Goal: Find contact information: Find contact information

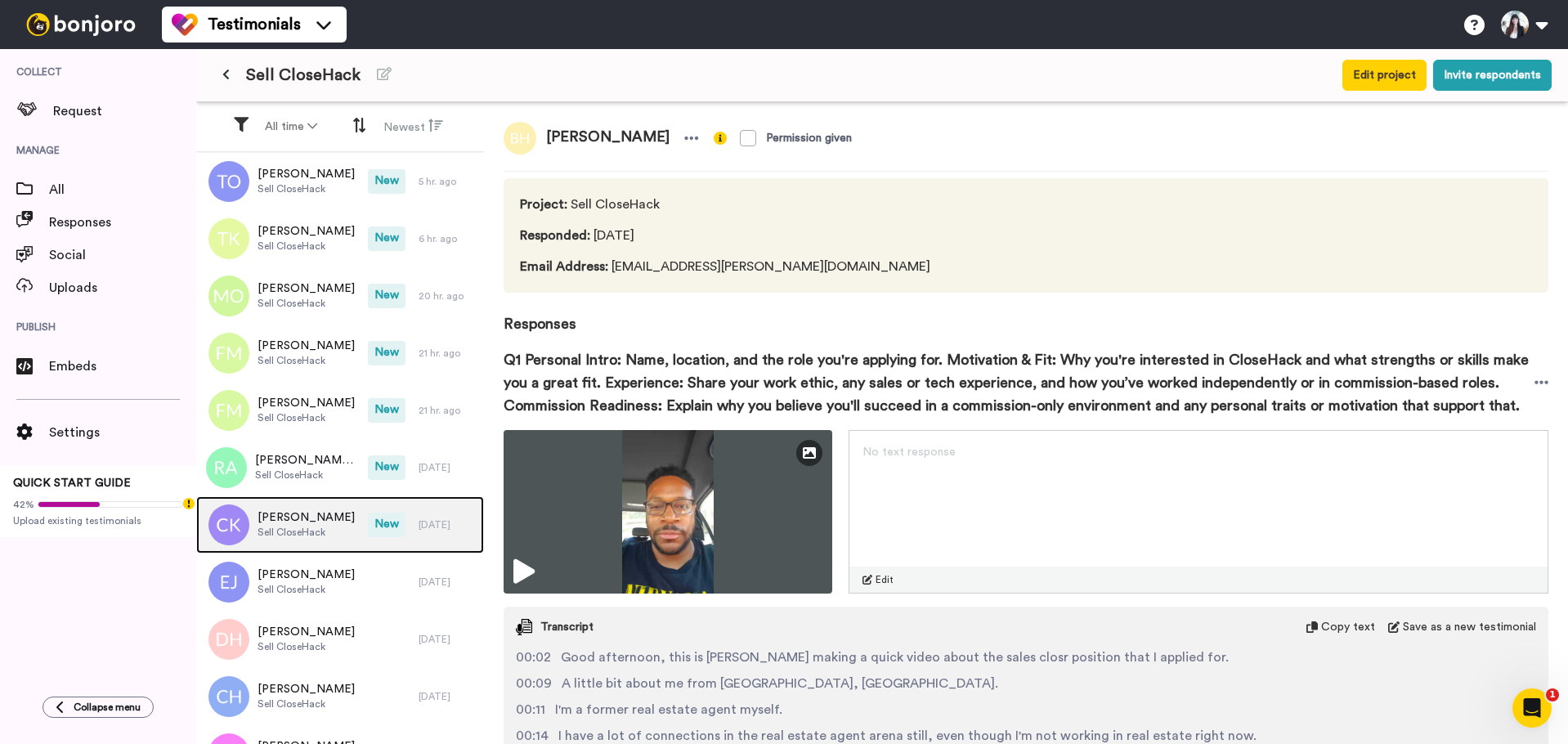
click at [301, 523] on span "[PERSON_NAME]" at bounding box center [306, 517] width 97 height 16
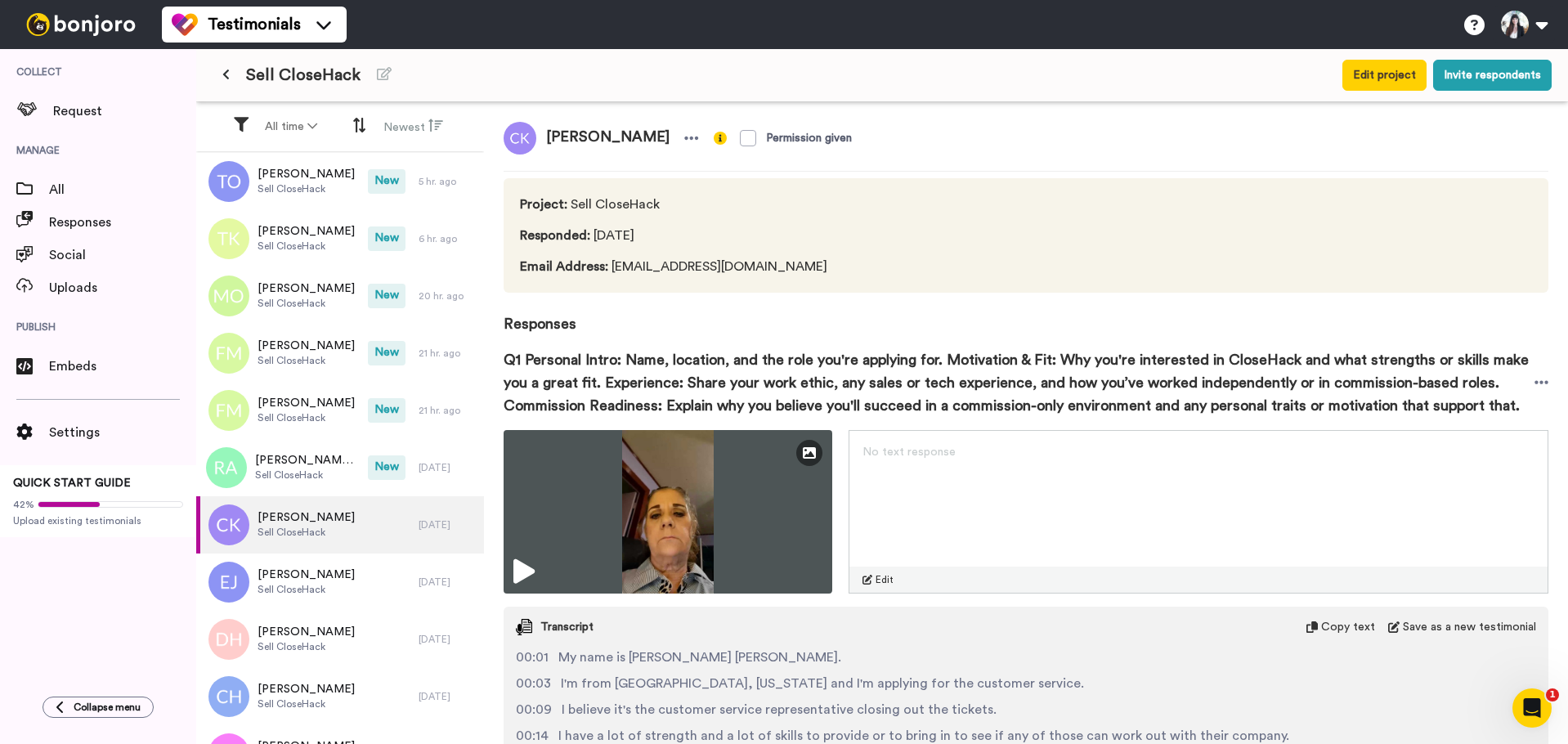
click at [578, 139] on span "[PERSON_NAME]" at bounding box center [608, 138] width 143 height 33
copy div "[PERSON_NAME]"
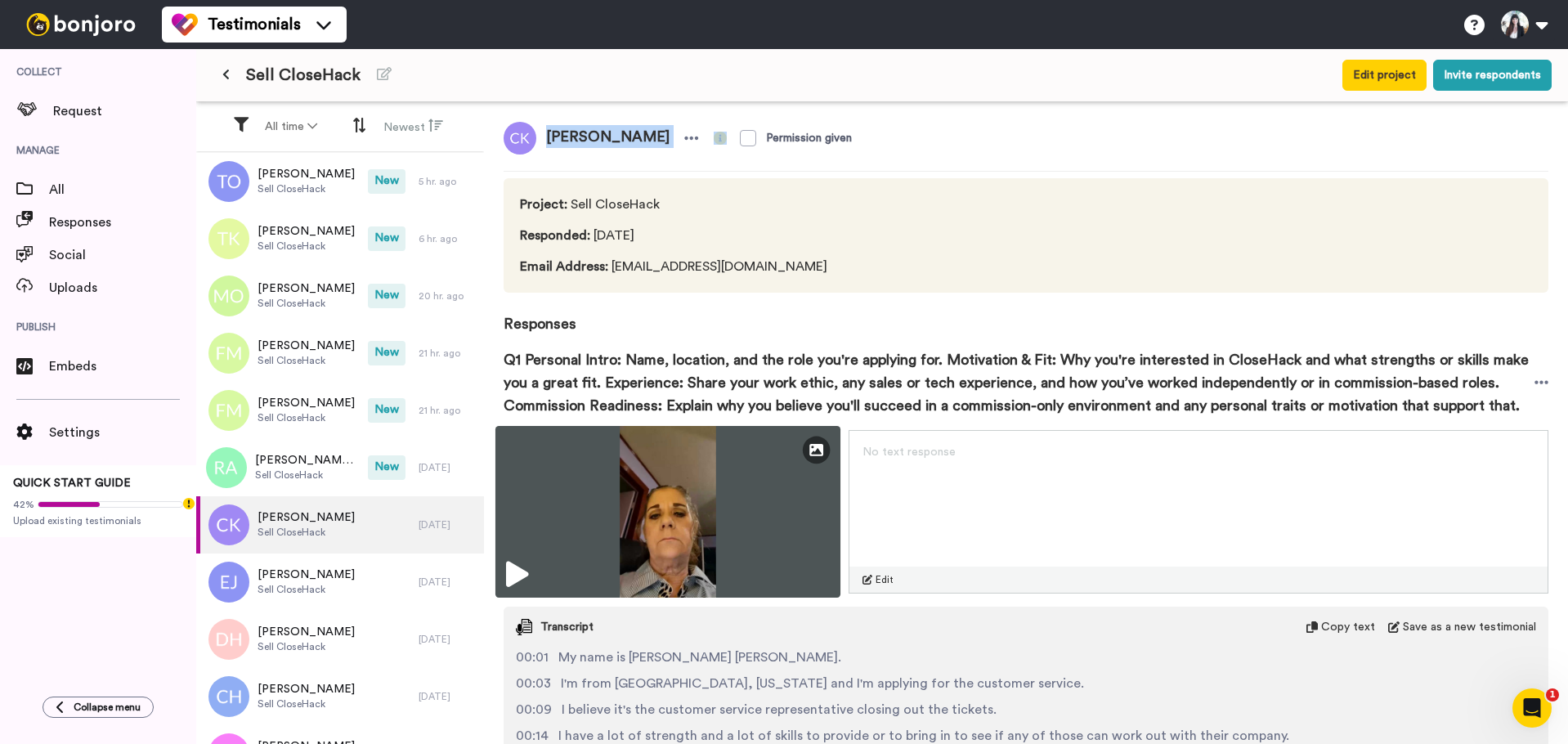
click at [679, 494] on img at bounding box center [667, 511] width 345 height 172
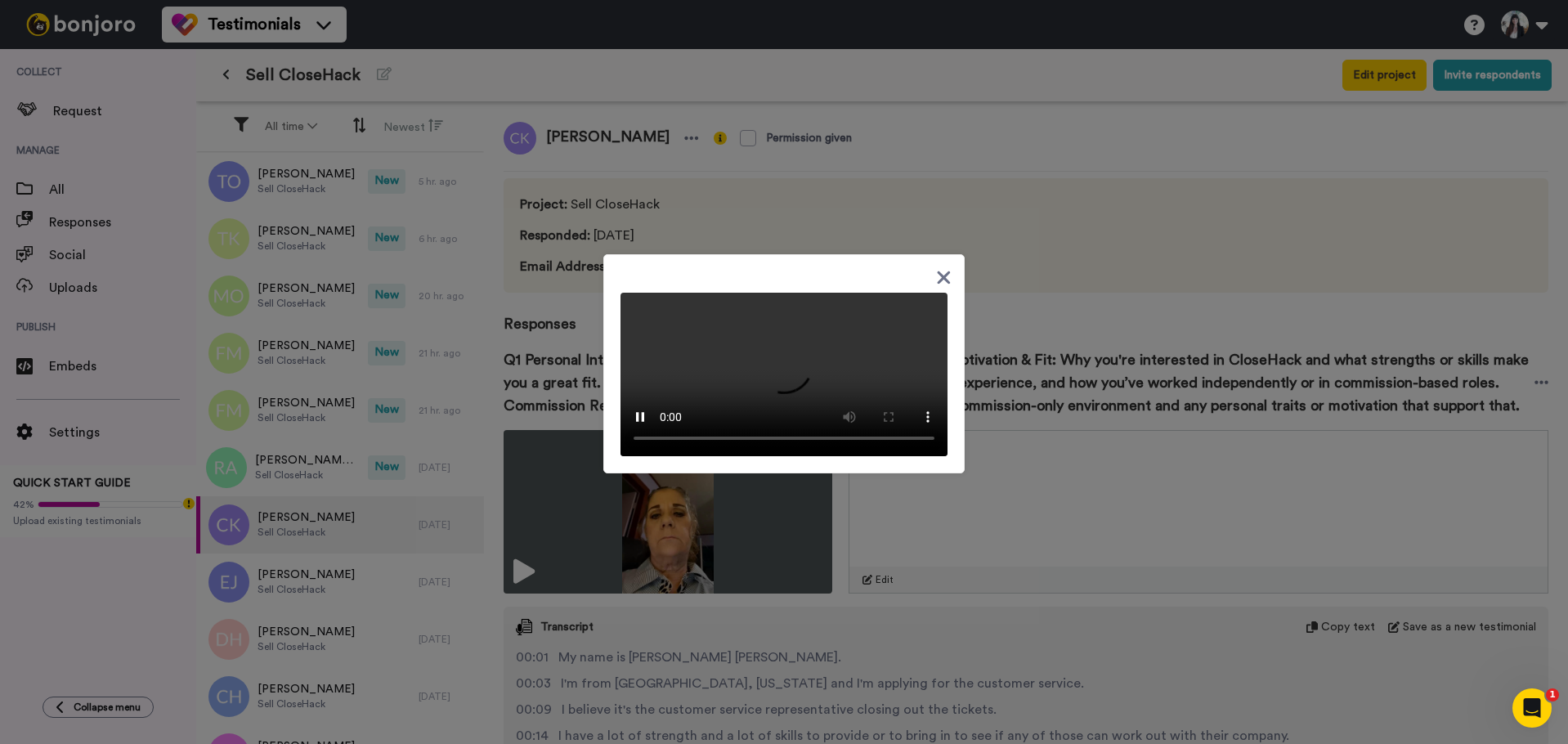
click at [939, 271] on icon at bounding box center [944, 278] width 13 height 13
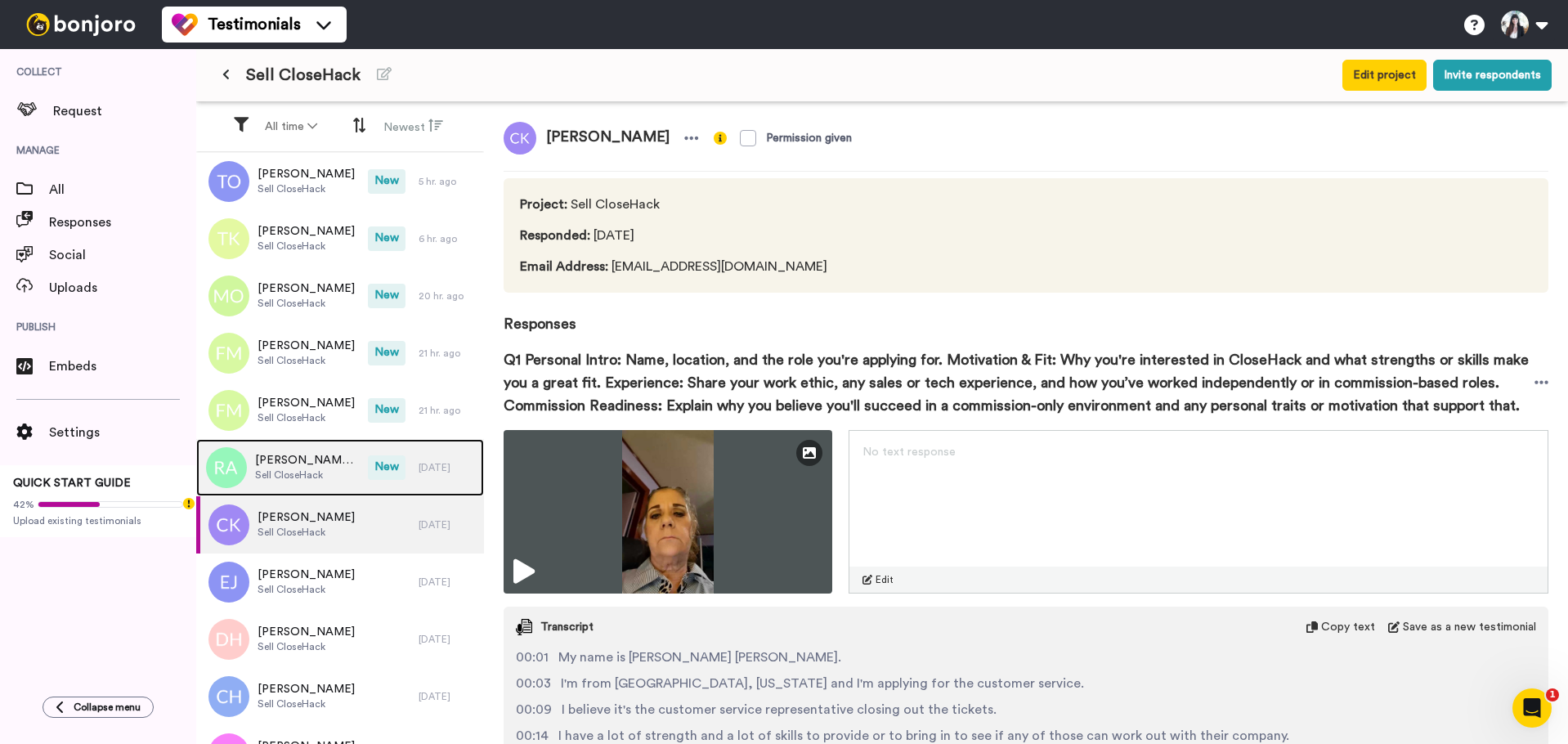
click at [296, 464] on span "[PERSON_NAME] ([PERSON_NAME]) [PERSON_NAME]" at bounding box center [307, 459] width 105 height 16
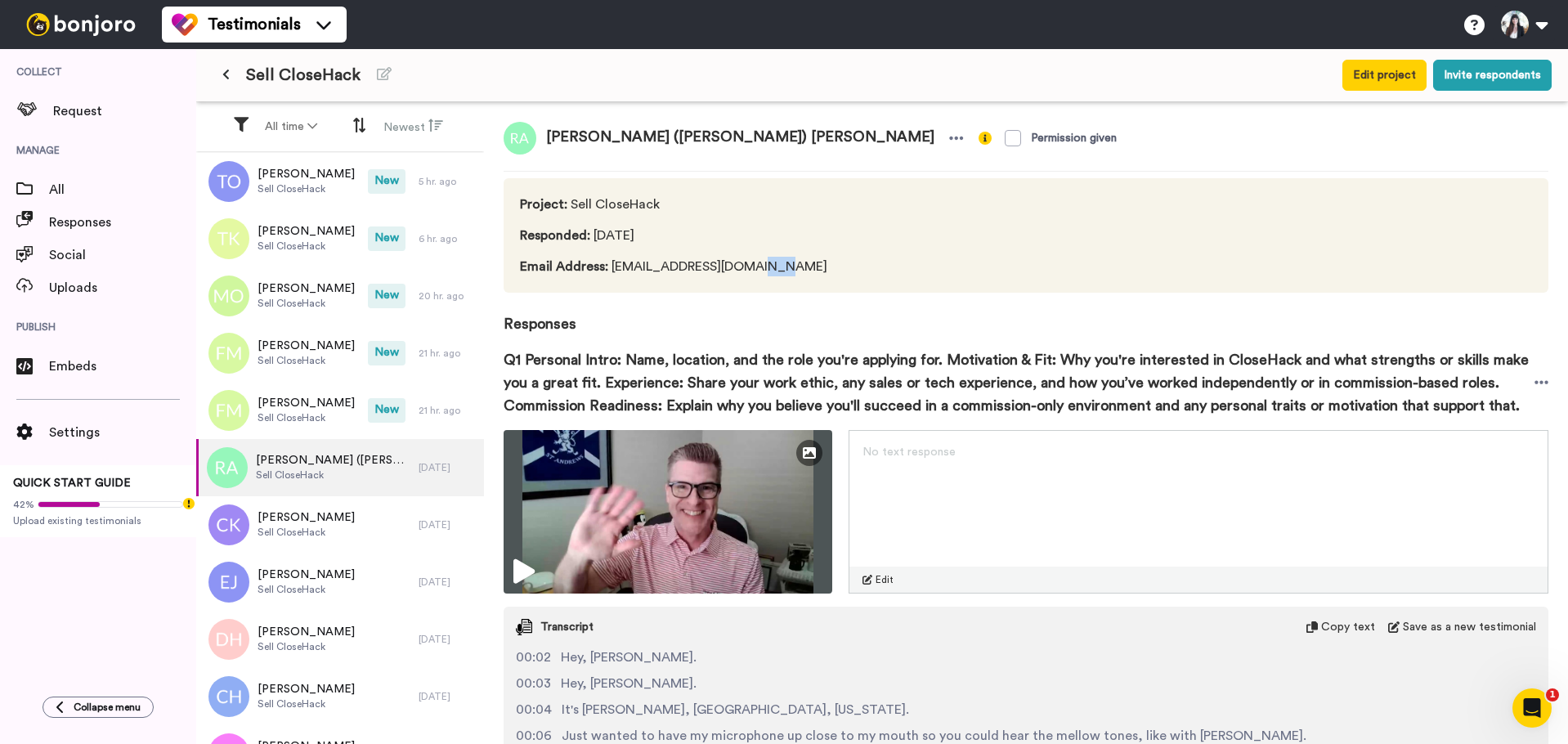
drag, startPoint x: 790, startPoint y: 271, endPoint x: 748, endPoint y: 265, distance: 42.4
click at [748, 265] on span "Email Address : [EMAIL_ADDRESS][DOMAIN_NAME]" at bounding box center [677, 266] width 313 height 19
click at [781, 270] on span "Email Address : [EMAIL_ADDRESS][DOMAIN_NAME]" at bounding box center [677, 266] width 313 height 19
drag, startPoint x: 591, startPoint y: 136, endPoint x: 560, endPoint y: 140, distance: 31.3
click at [560, 140] on span "[PERSON_NAME] ([PERSON_NAME]) [PERSON_NAME]" at bounding box center [740, 138] width 408 height 33
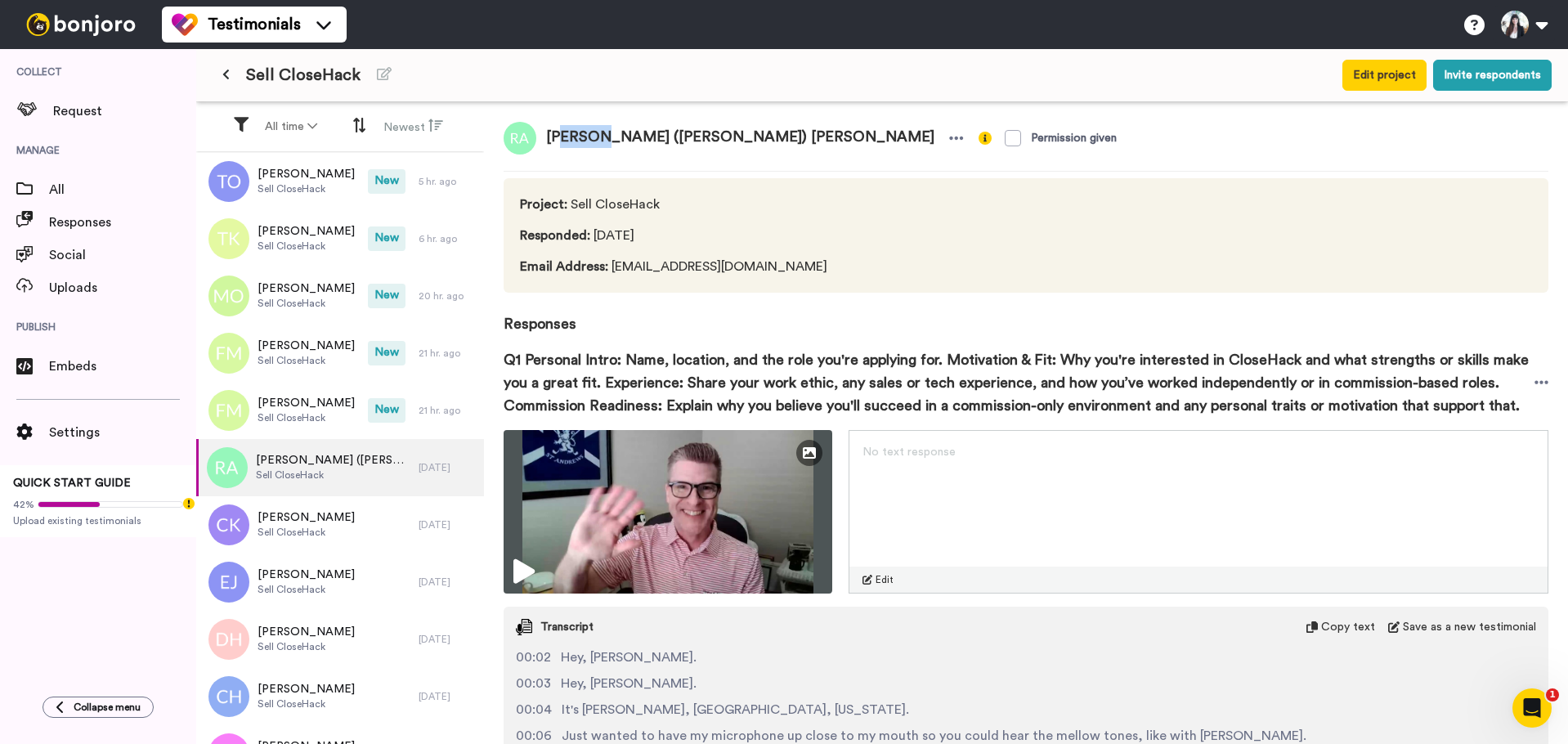
copy span "[PERSON_NAME]"
click at [574, 146] on span "[PERSON_NAME] ([PERSON_NAME]) [PERSON_NAME]" at bounding box center [740, 138] width 408 height 33
drag, startPoint x: 635, startPoint y: 136, endPoint x: 715, endPoint y: 128, distance: 80.4
click at [715, 128] on span "[PERSON_NAME] ([PERSON_NAME]) [PERSON_NAME]" at bounding box center [740, 138] width 408 height 33
copy span "[PERSON_NAME]"
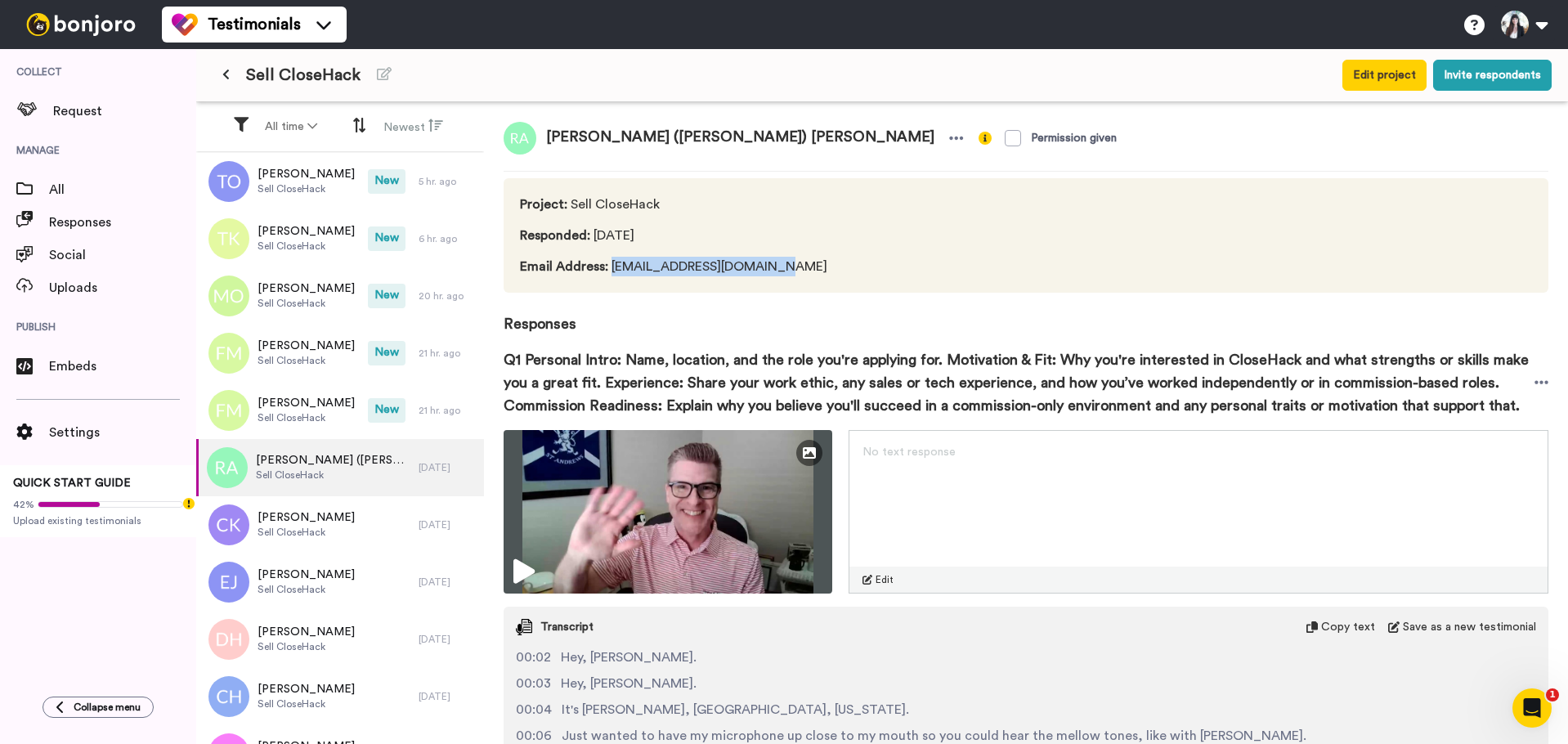
drag, startPoint x: 792, startPoint y: 274, endPoint x: 608, endPoint y: 264, distance: 184.3
click at [608, 264] on span "Email Address : [EMAIL_ADDRESS][DOMAIN_NAME]" at bounding box center [677, 266] width 313 height 19
copy span "[EMAIL_ADDRESS][DOMAIN_NAME]"
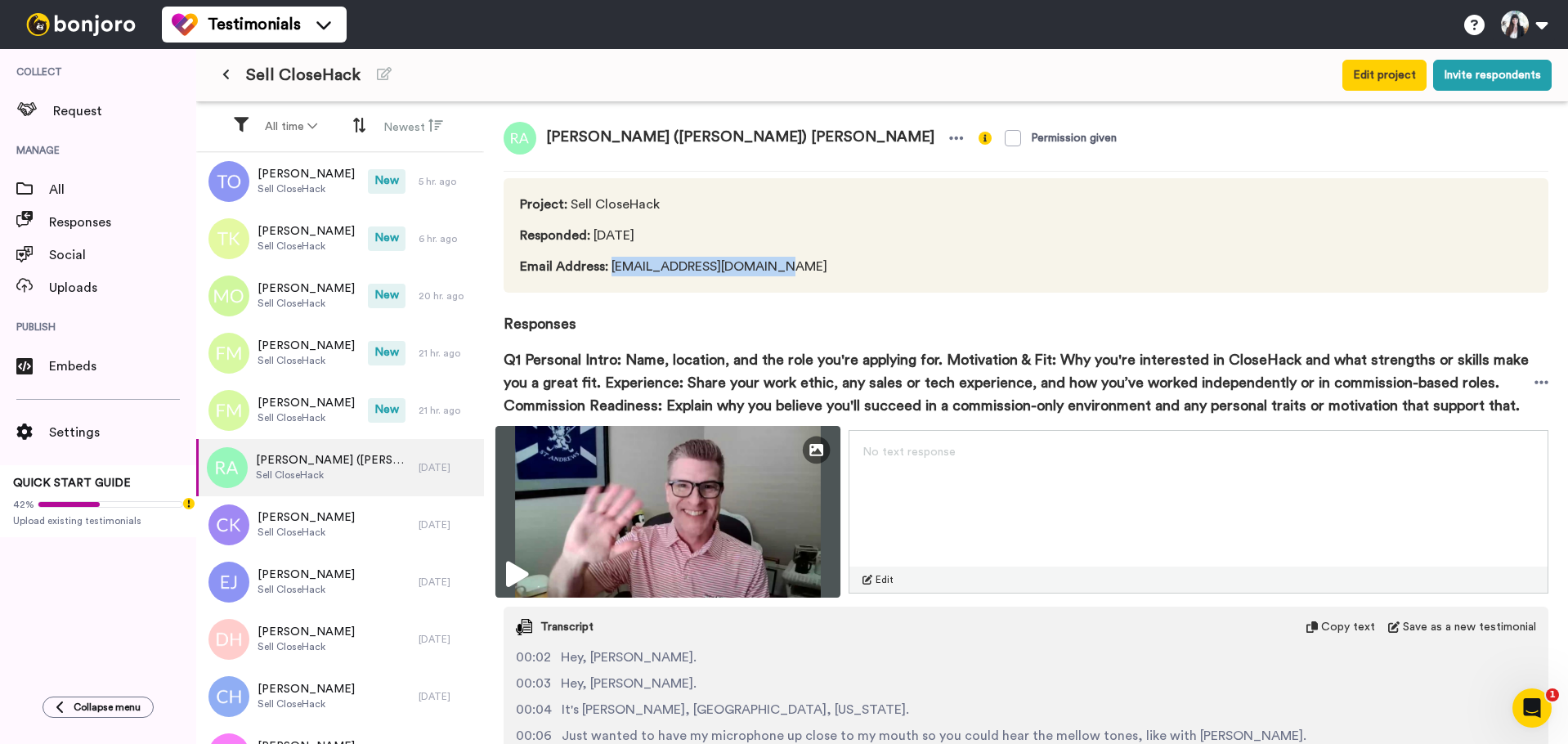
click at [660, 489] on img at bounding box center [667, 511] width 345 height 172
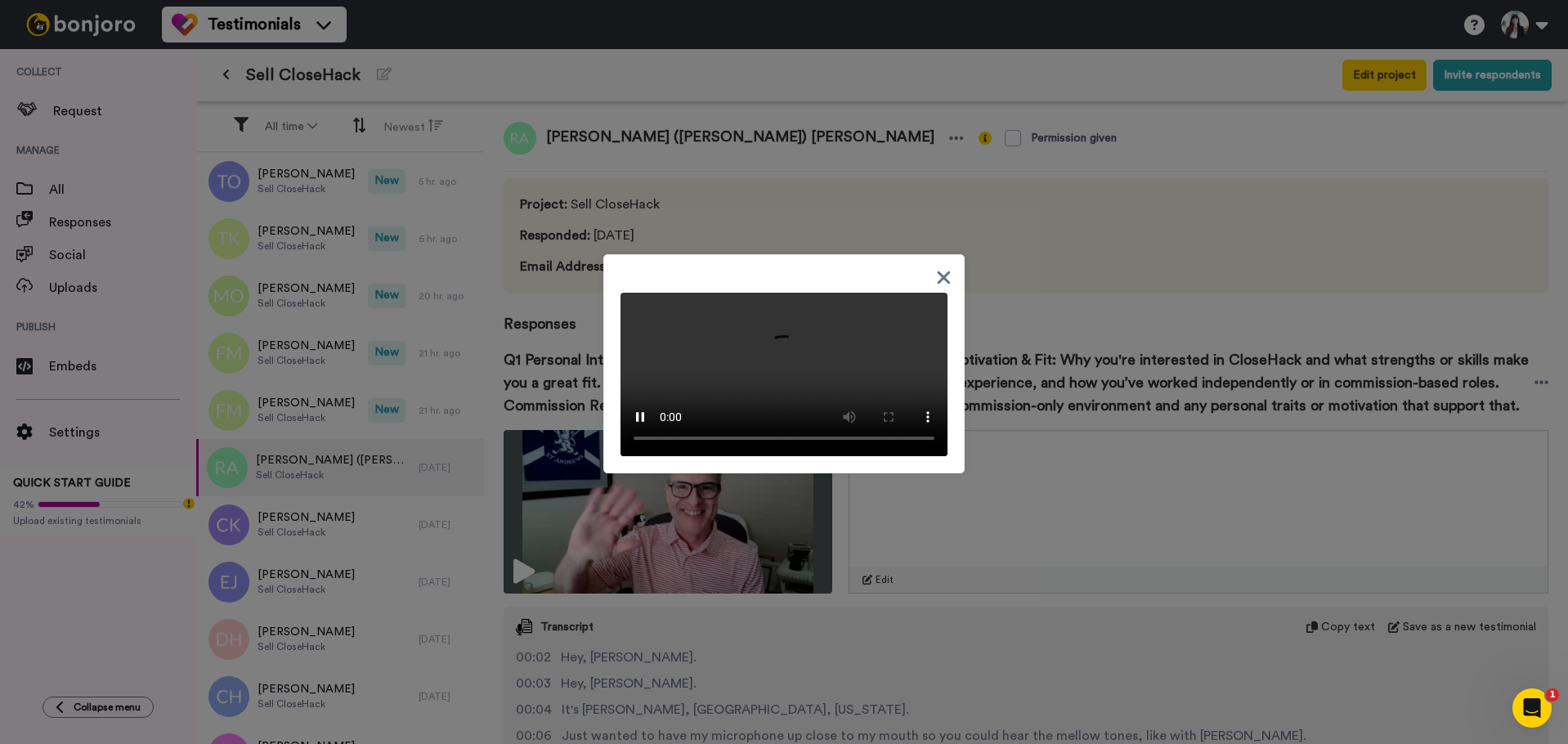
click at [937, 271] on icon at bounding box center [944, 278] width 13 height 13
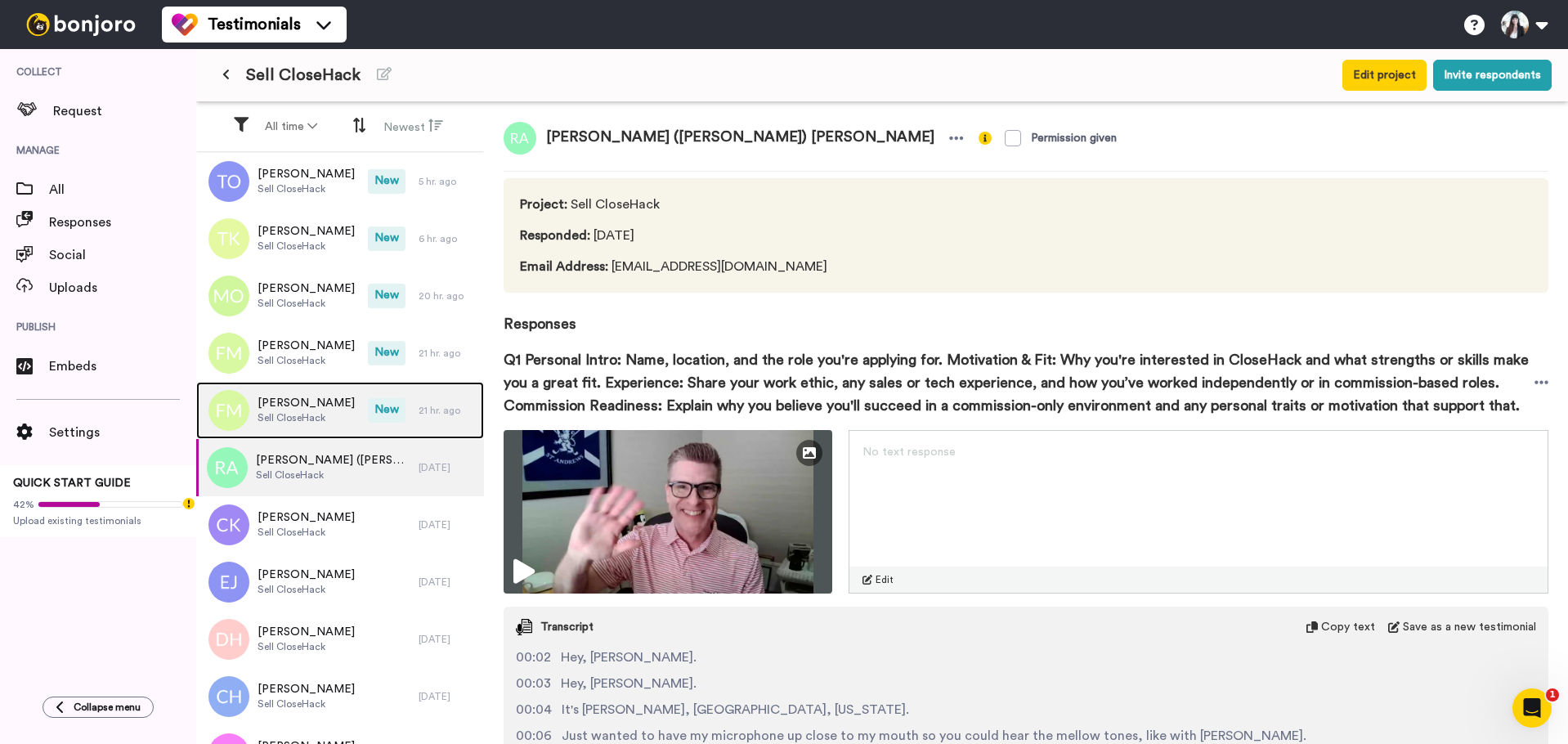
click at [298, 403] on span "[PERSON_NAME]" at bounding box center [306, 403] width 97 height 16
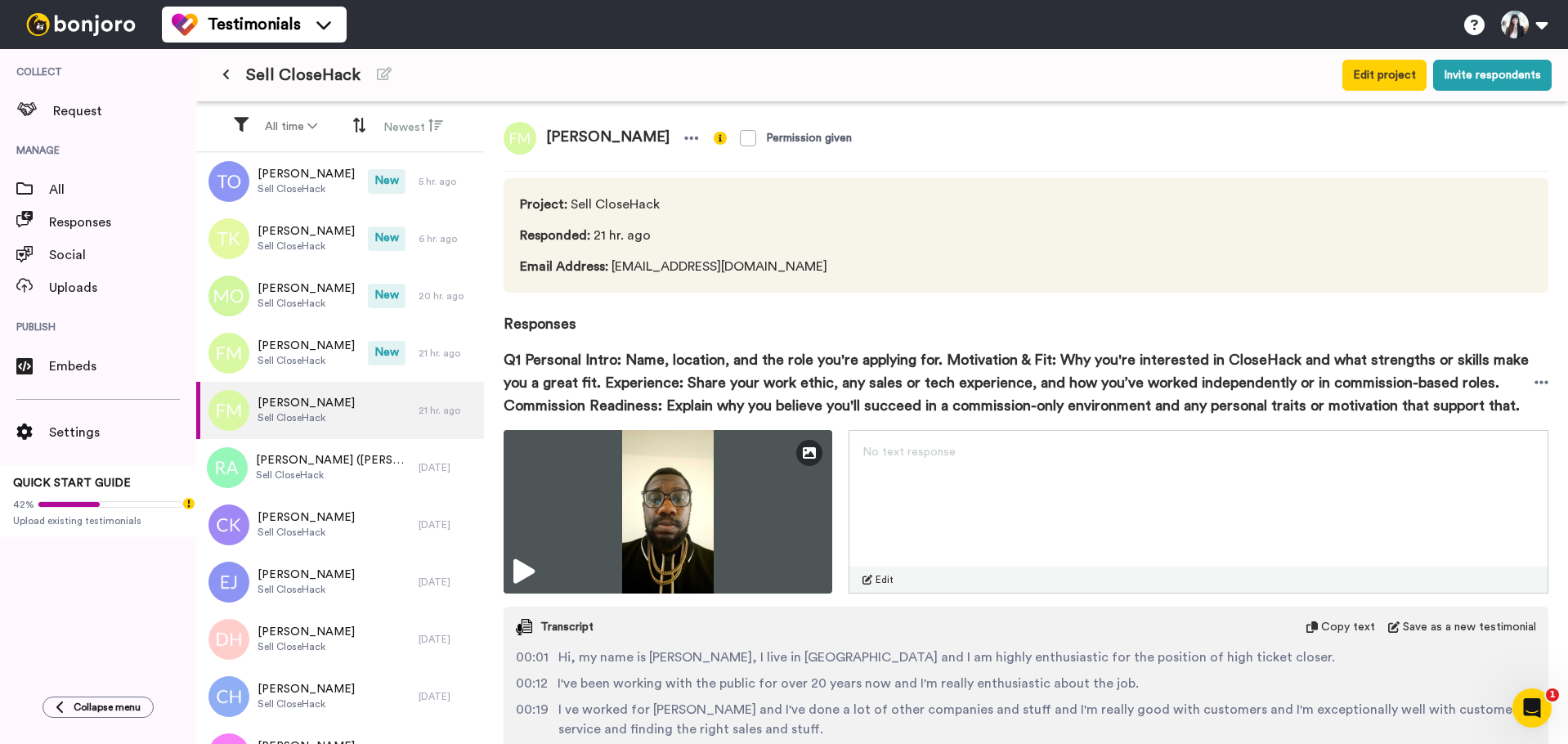
drag, startPoint x: 679, startPoint y: 144, endPoint x: 537, endPoint y: 144, distance: 142.0
click at [537, 144] on span "[PERSON_NAME]" at bounding box center [608, 138] width 143 height 33
copy span "[PERSON_NAME]"
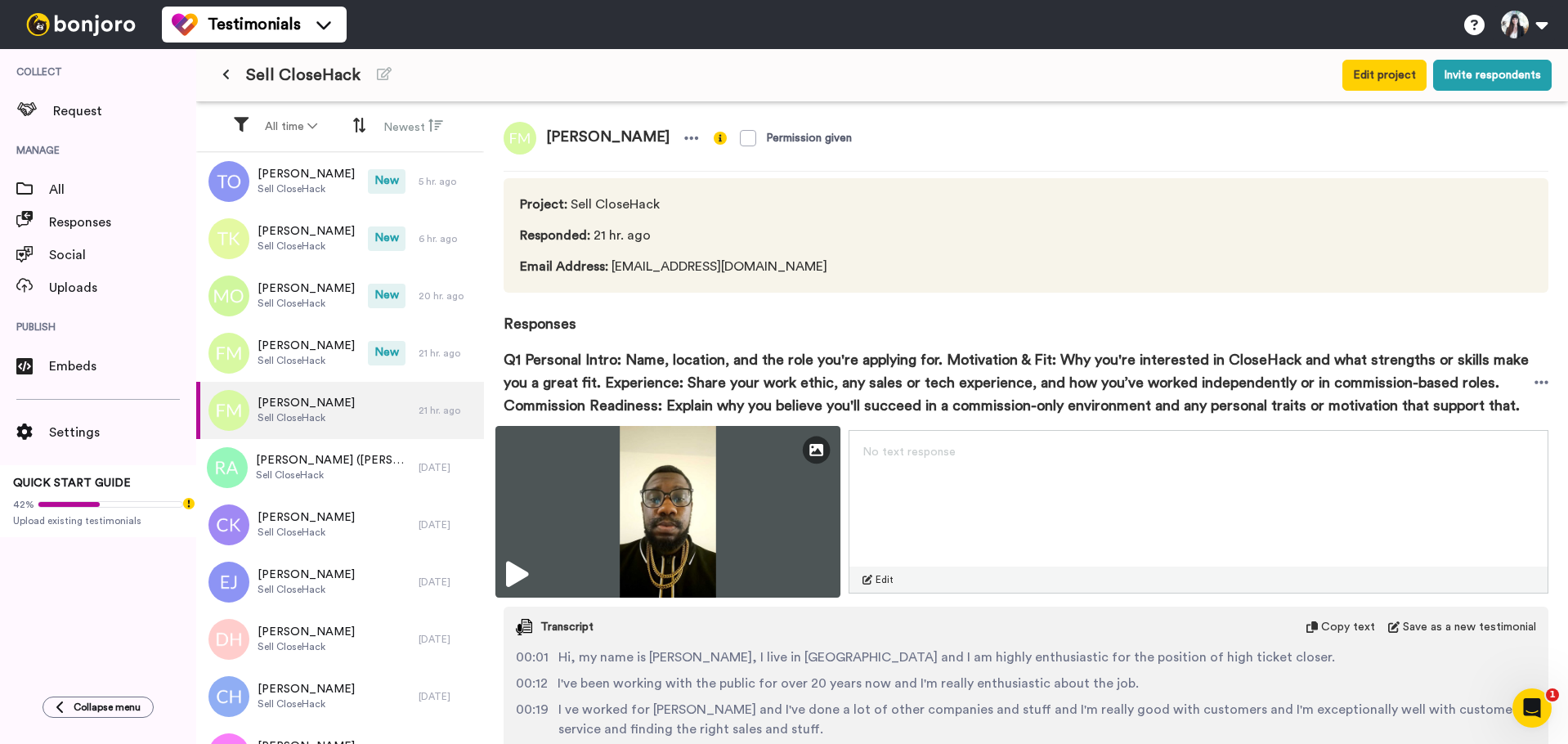
click at [591, 490] on img at bounding box center [667, 511] width 345 height 172
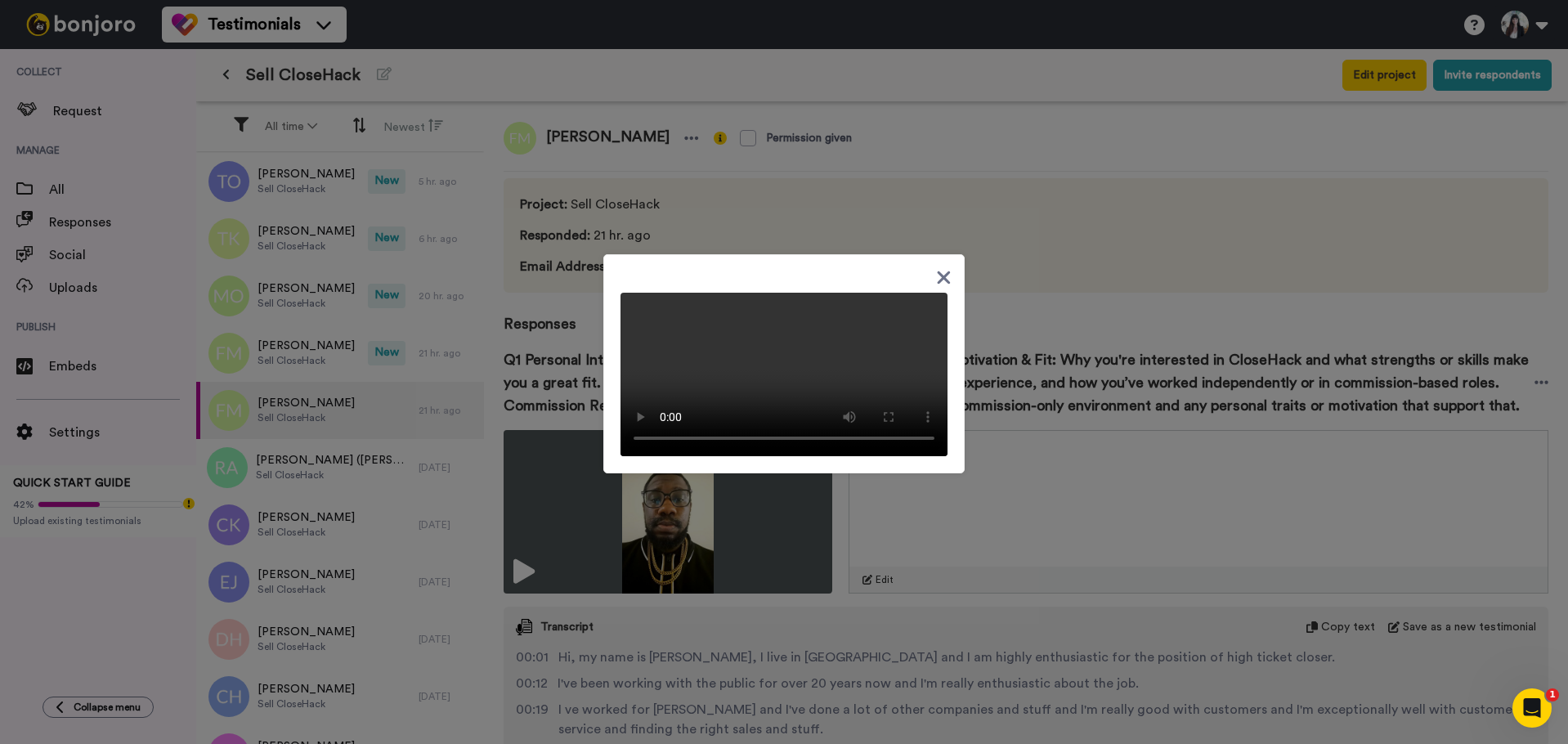
click at [938, 271] on icon at bounding box center [944, 278] width 13 height 13
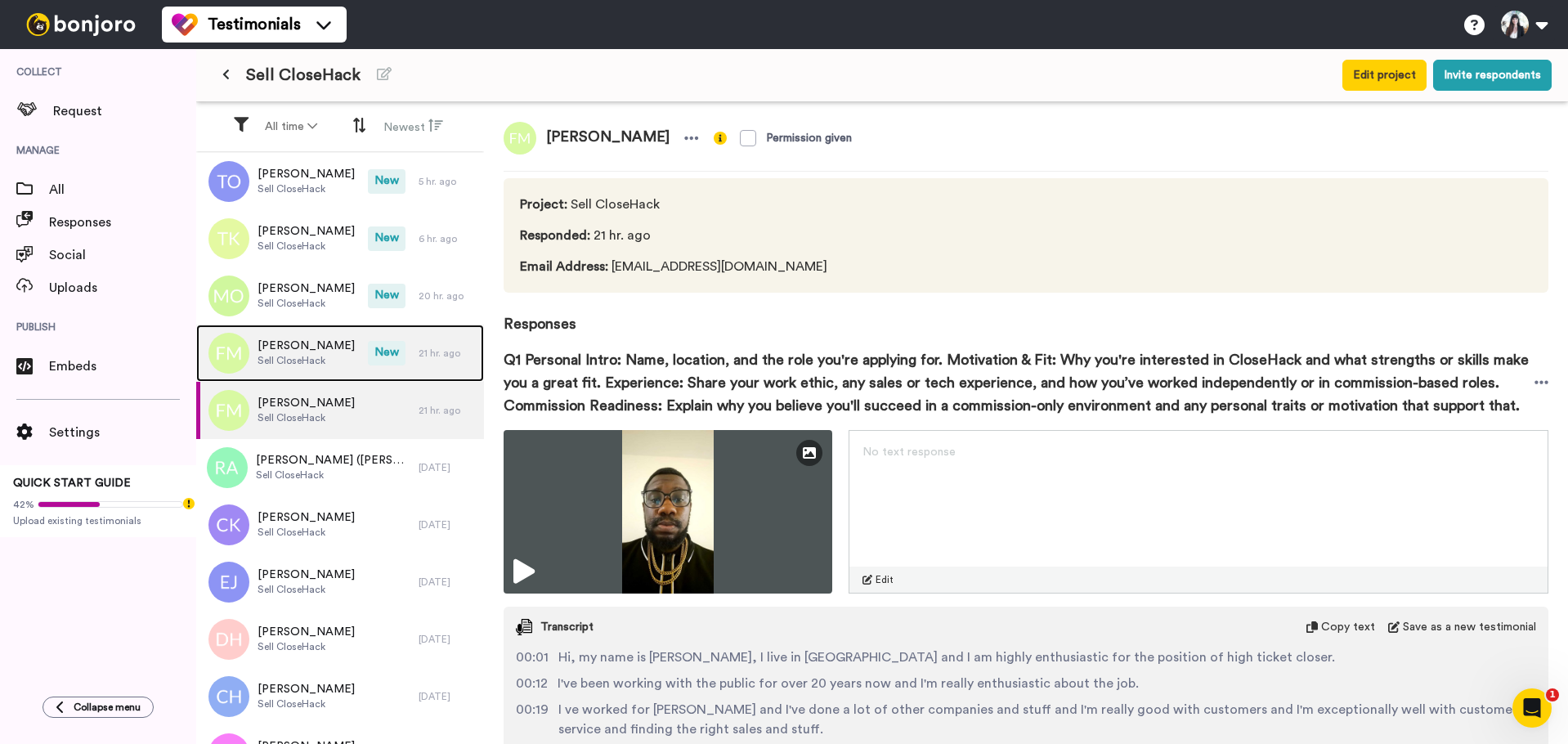
click at [311, 354] on span "Sell CloseHack" at bounding box center [306, 360] width 97 height 13
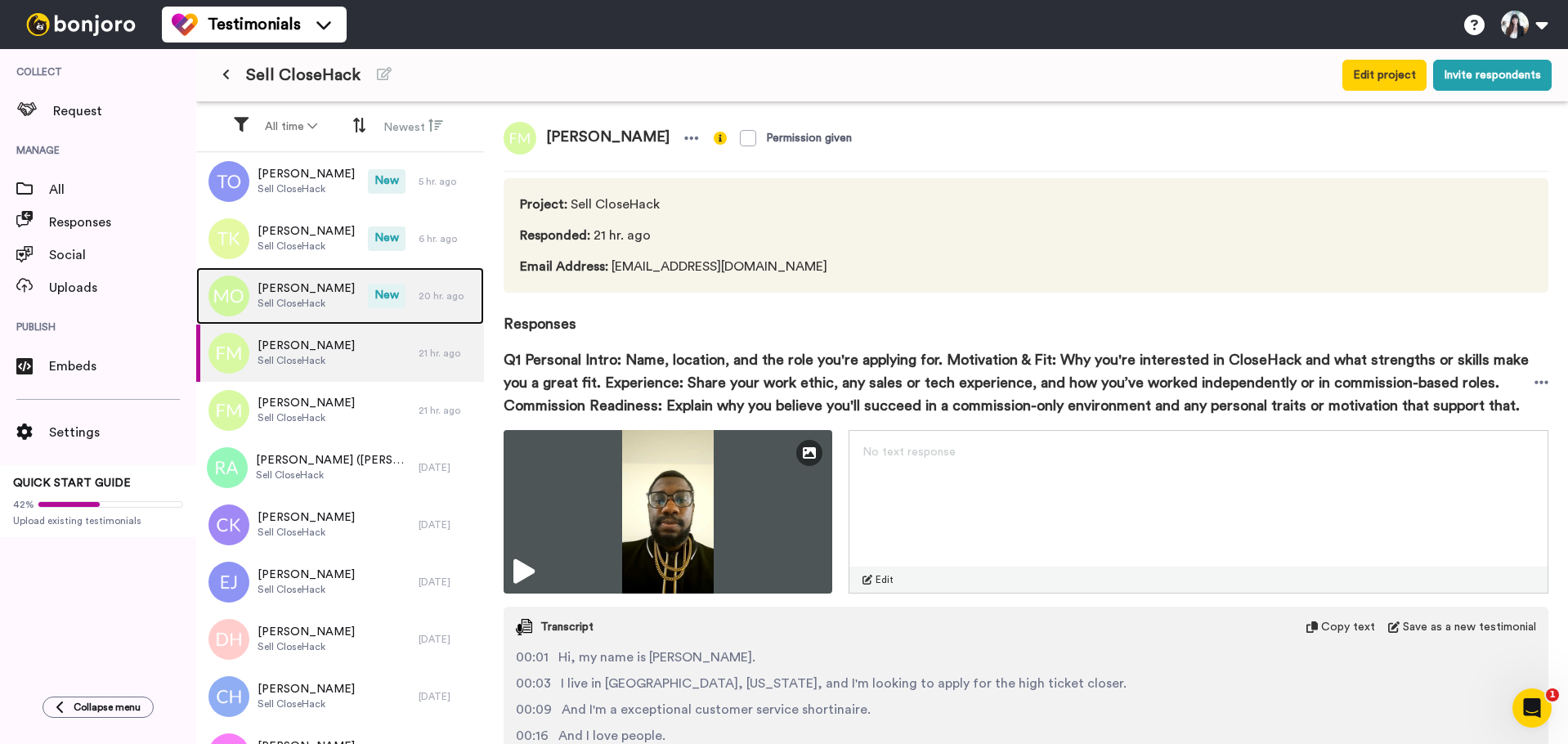
click at [303, 293] on span "[PERSON_NAME]" at bounding box center [306, 288] width 97 height 16
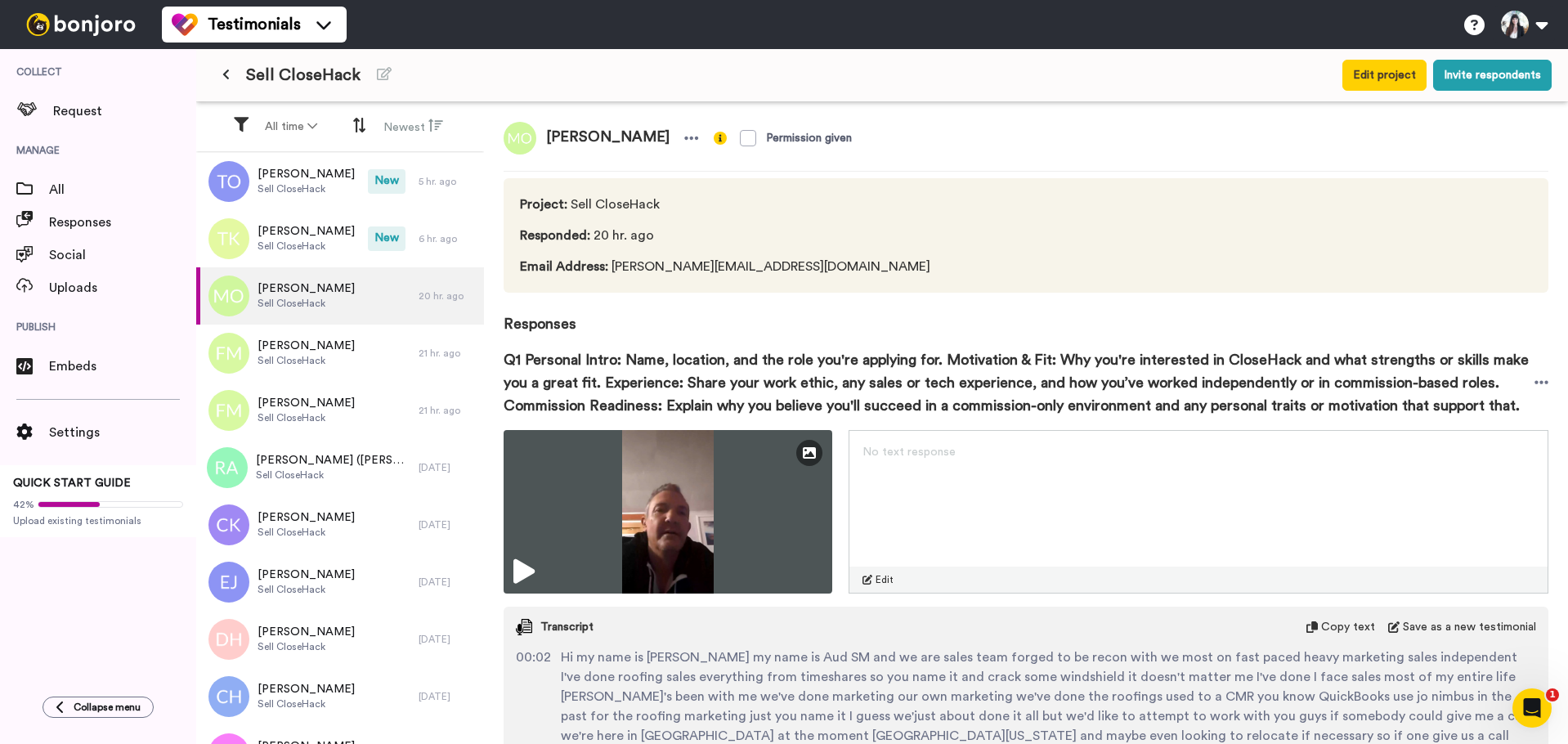
click at [559, 144] on span "[PERSON_NAME]" at bounding box center [608, 138] width 143 height 33
copy div "[PERSON_NAME]"
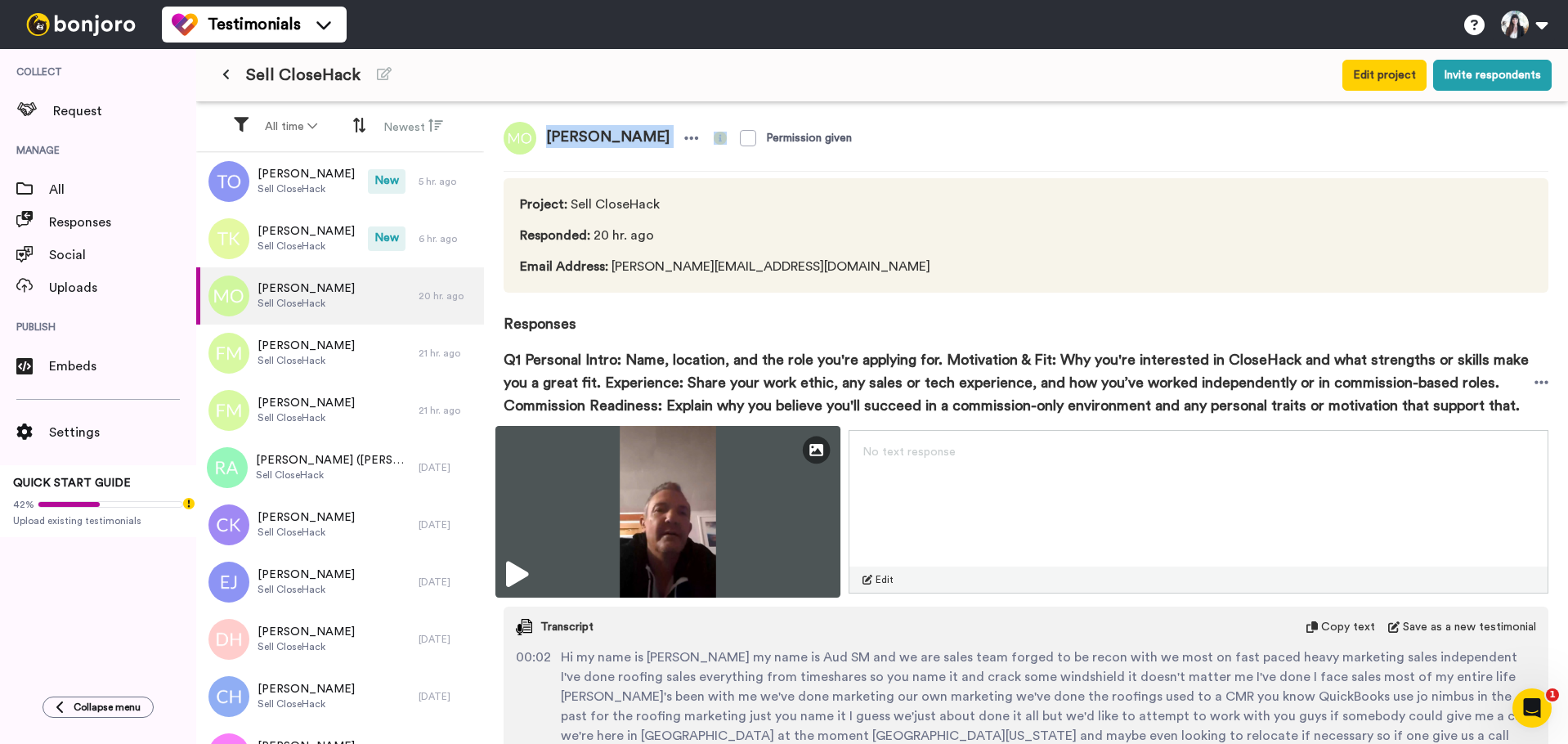
click at [618, 475] on img at bounding box center [667, 511] width 345 height 172
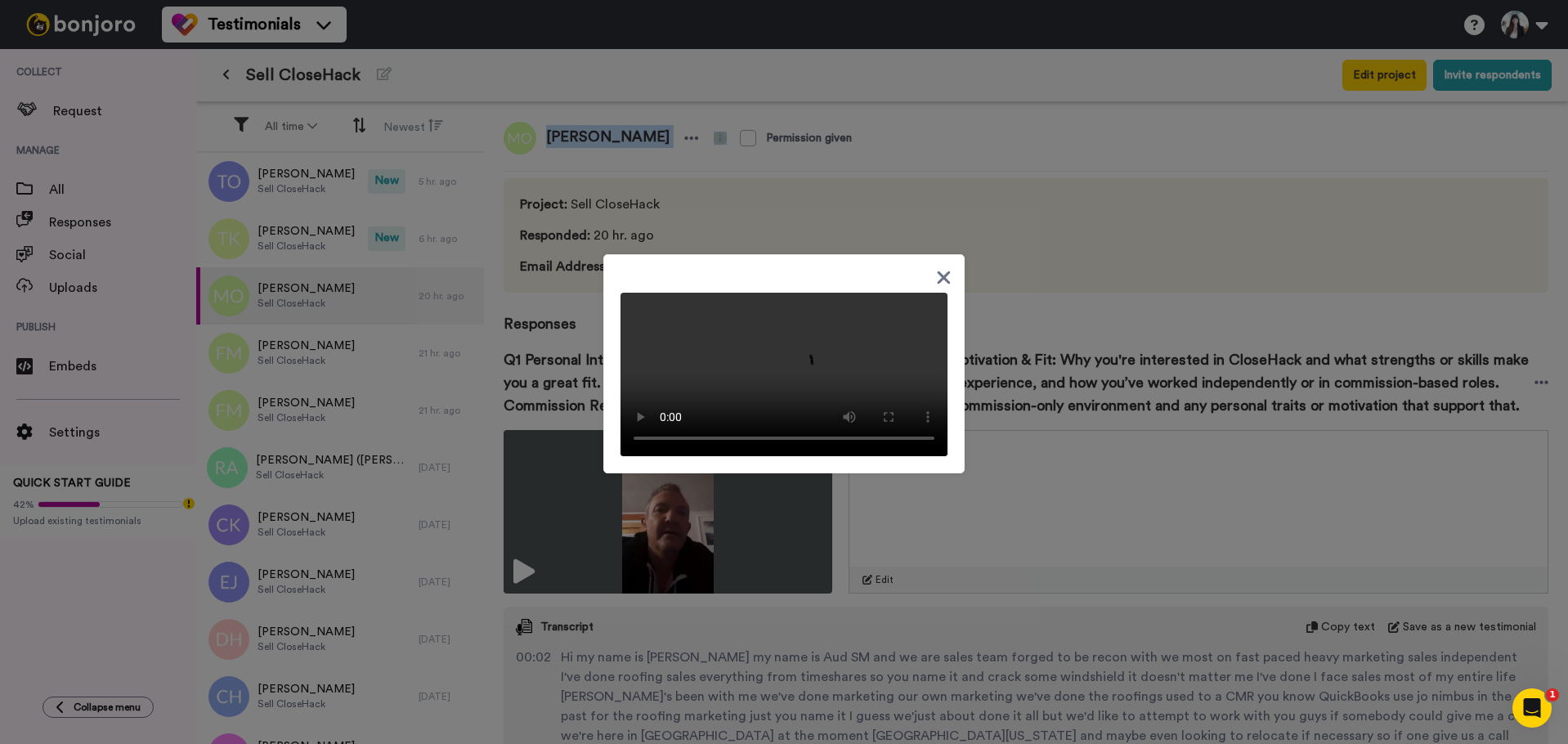
click at [802, 431] on video at bounding box center [784, 374] width 327 height 163
click at [834, 338] on video at bounding box center [784, 374] width 327 height 163
click at [815, 430] on video at bounding box center [784, 374] width 327 height 163
click at [937, 271] on icon at bounding box center [944, 278] width 13 height 13
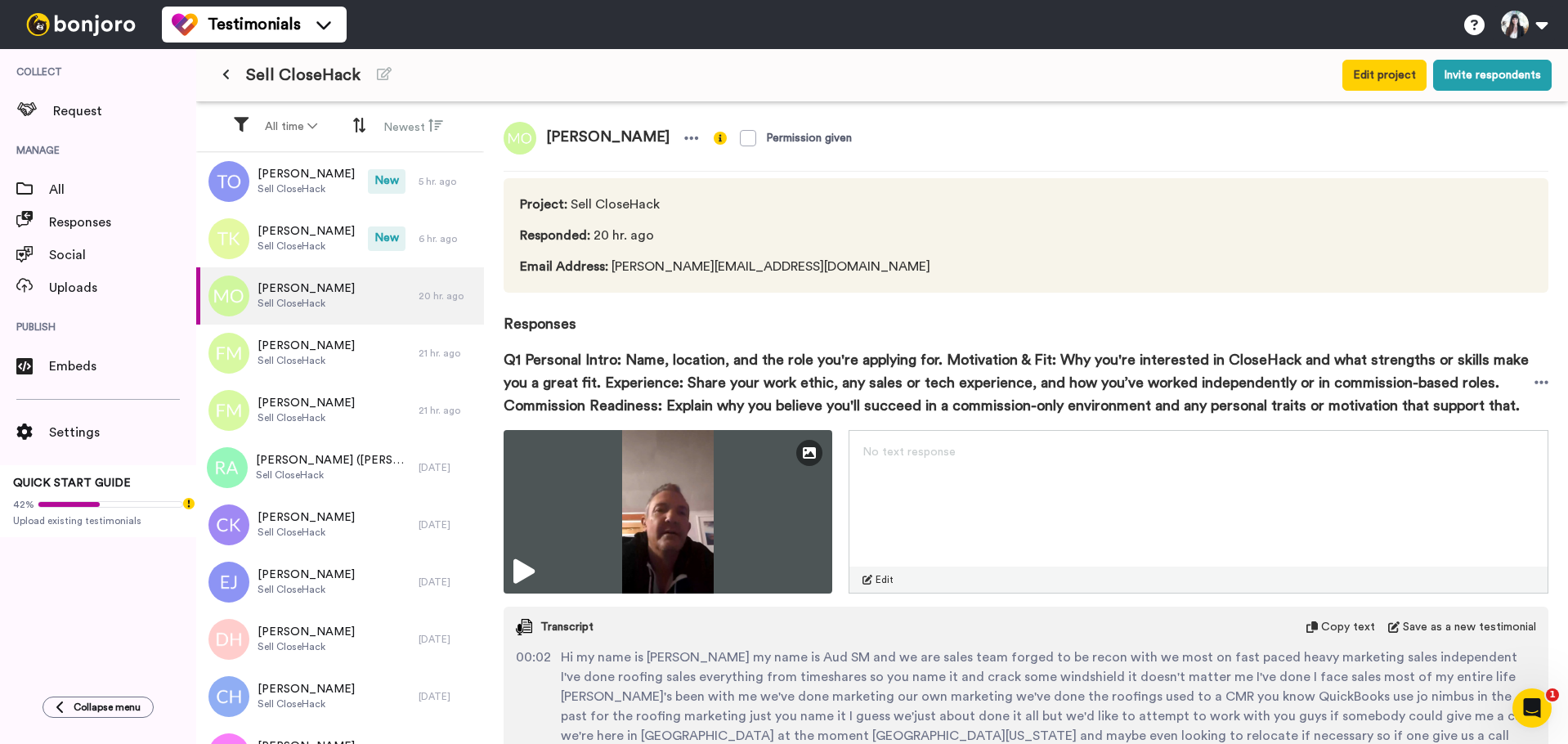
click at [567, 136] on span "[PERSON_NAME]" at bounding box center [608, 138] width 143 height 33
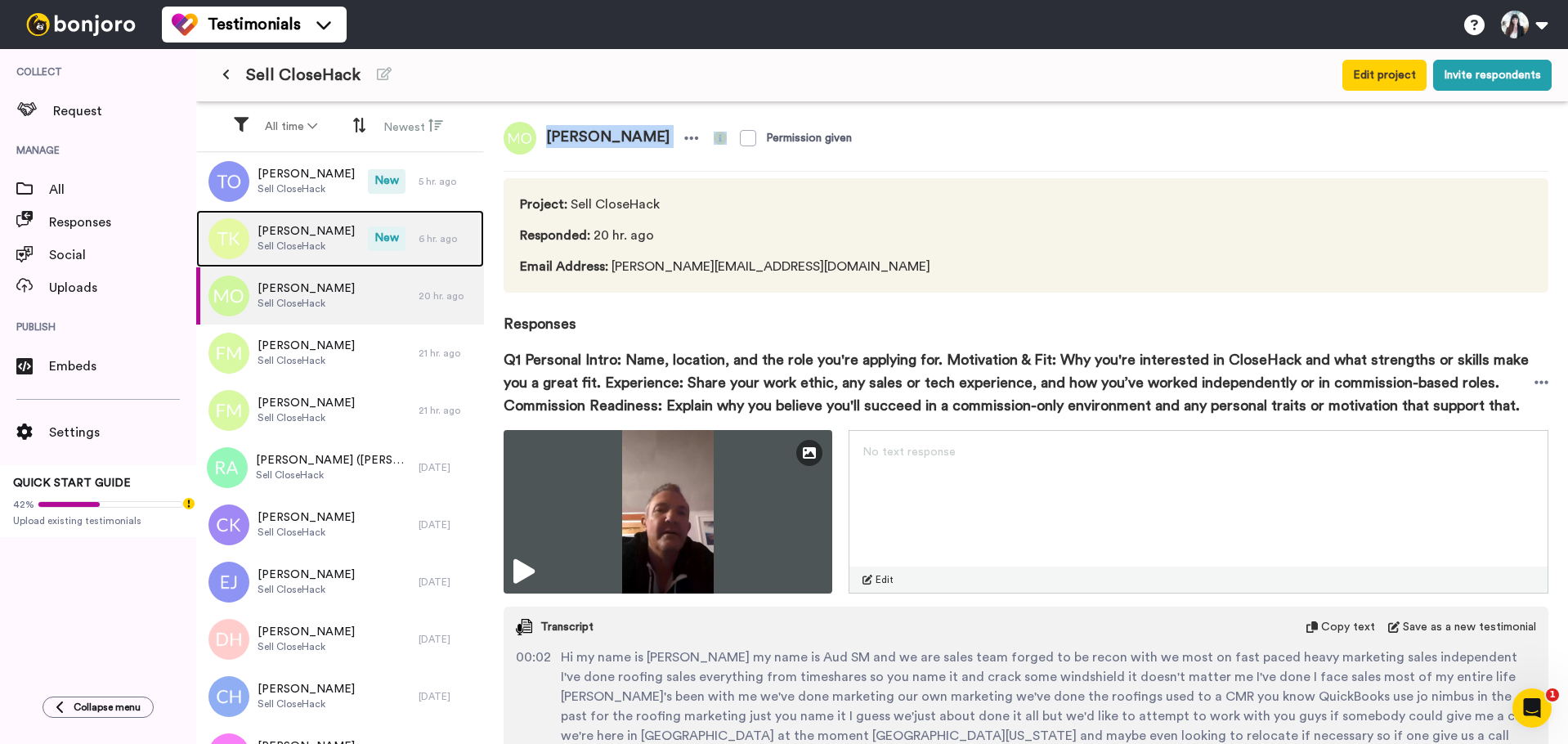
click at [302, 233] on span "[PERSON_NAME]" at bounding box center [306, 231] width 97 height 16
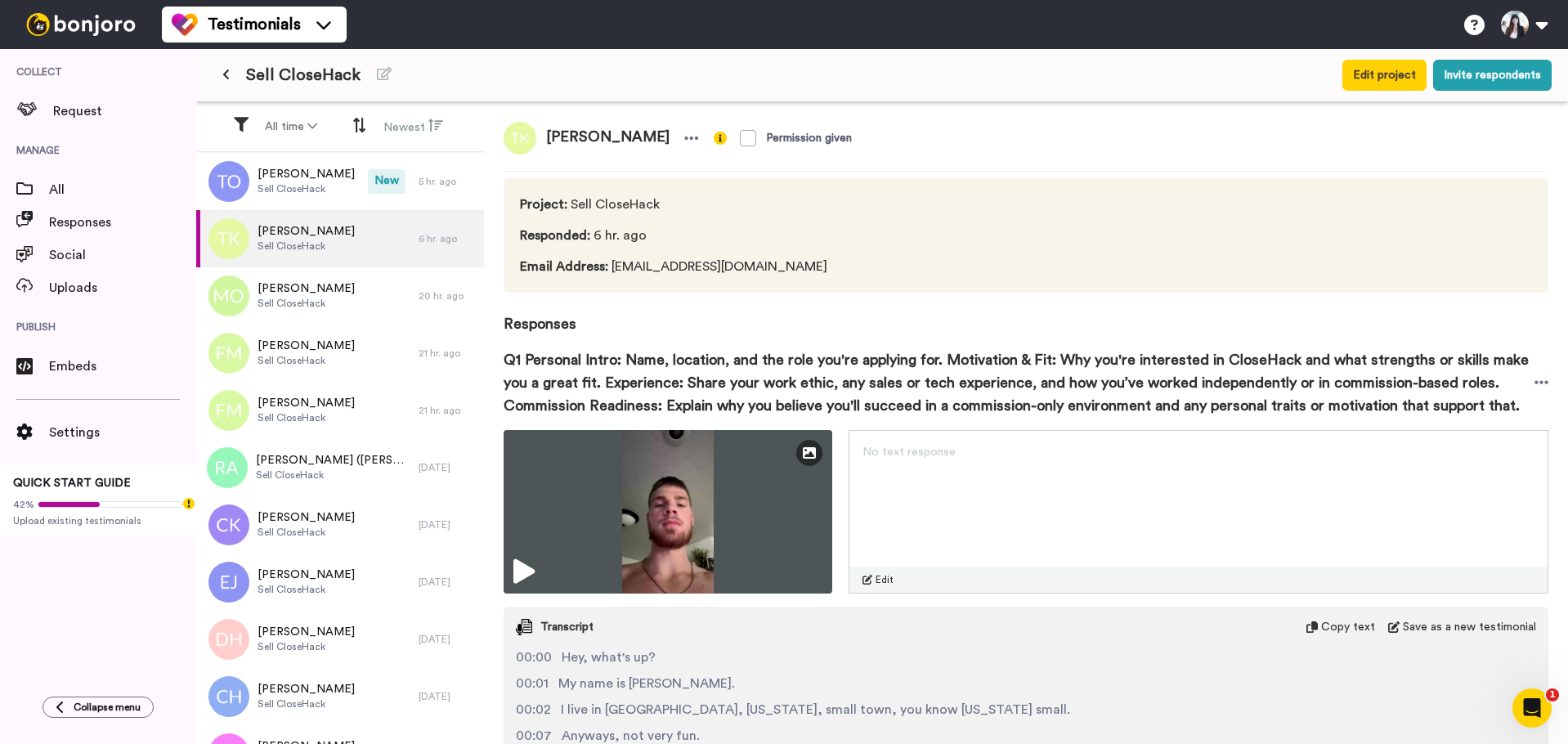
click at [564, 132] on span "[PERSON_NAME]" at bounding box center [608, 138] width 143 height 33
copy div "[PERSON_NAME]"
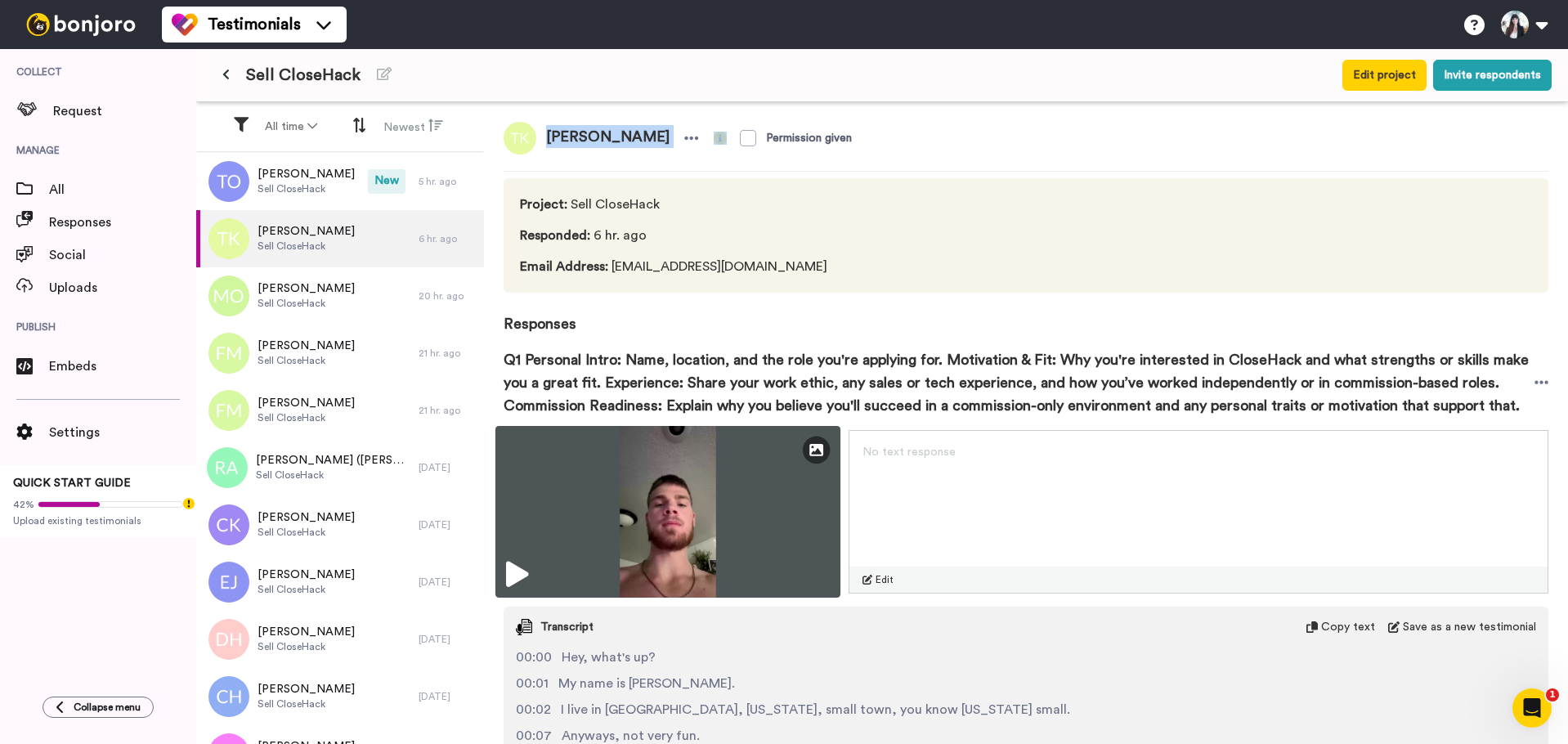
click at [685, 505] on img at bounding box center [667, 511] width 345 height 172
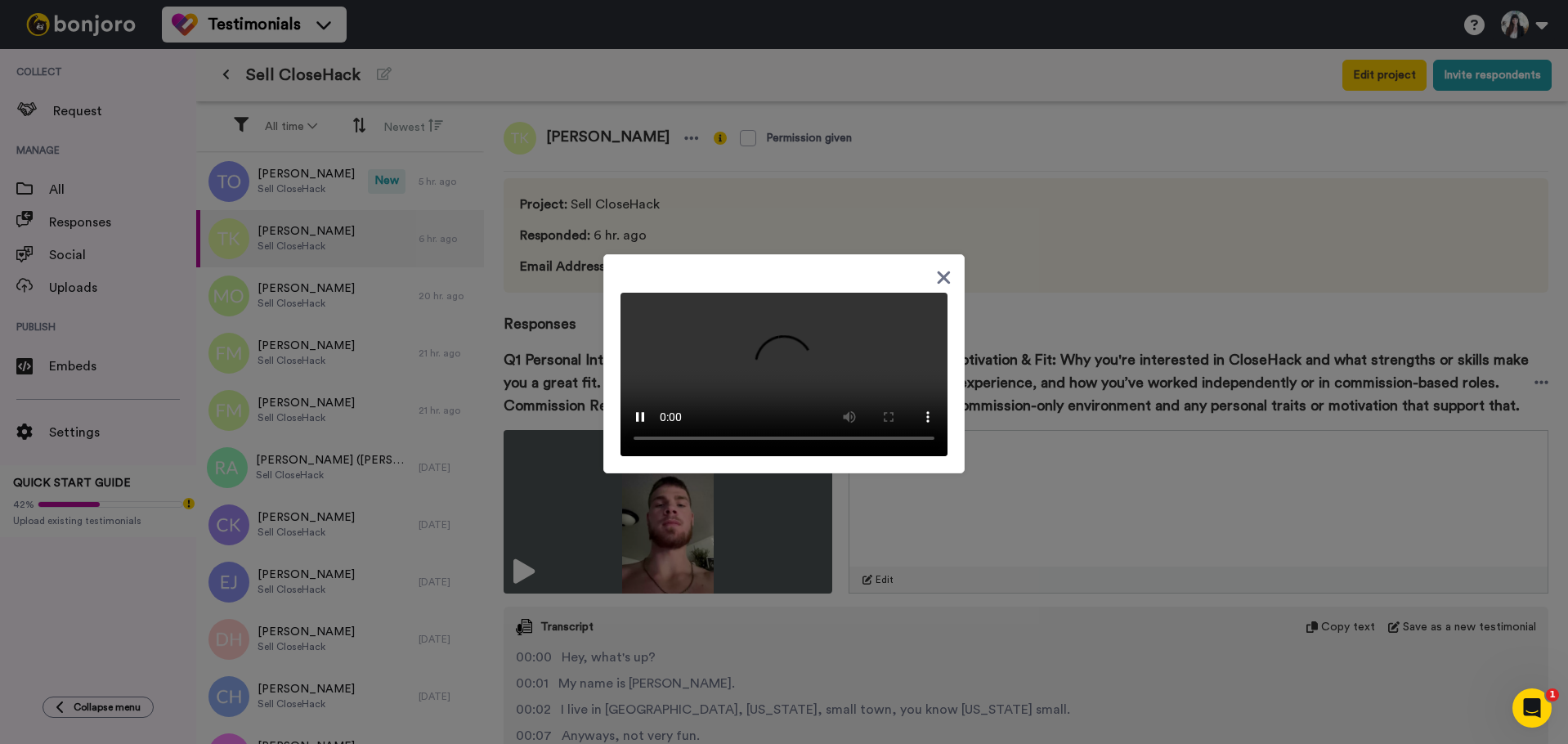
click at [940, 271] on icon at bounding box center [944, 278] width 13 height 13
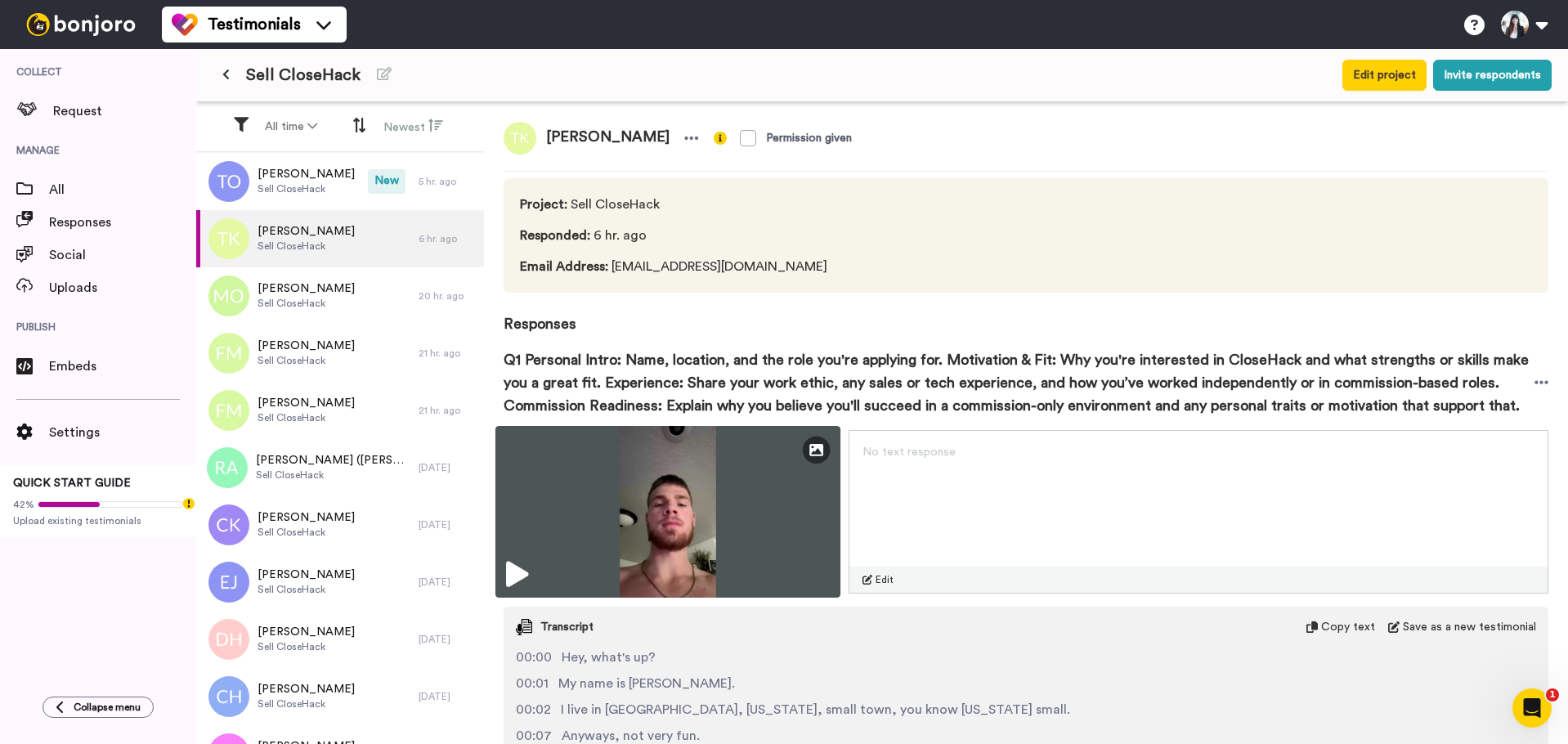
click at [652, 472] on img at bounding box center [667, 511] width 345 height 172
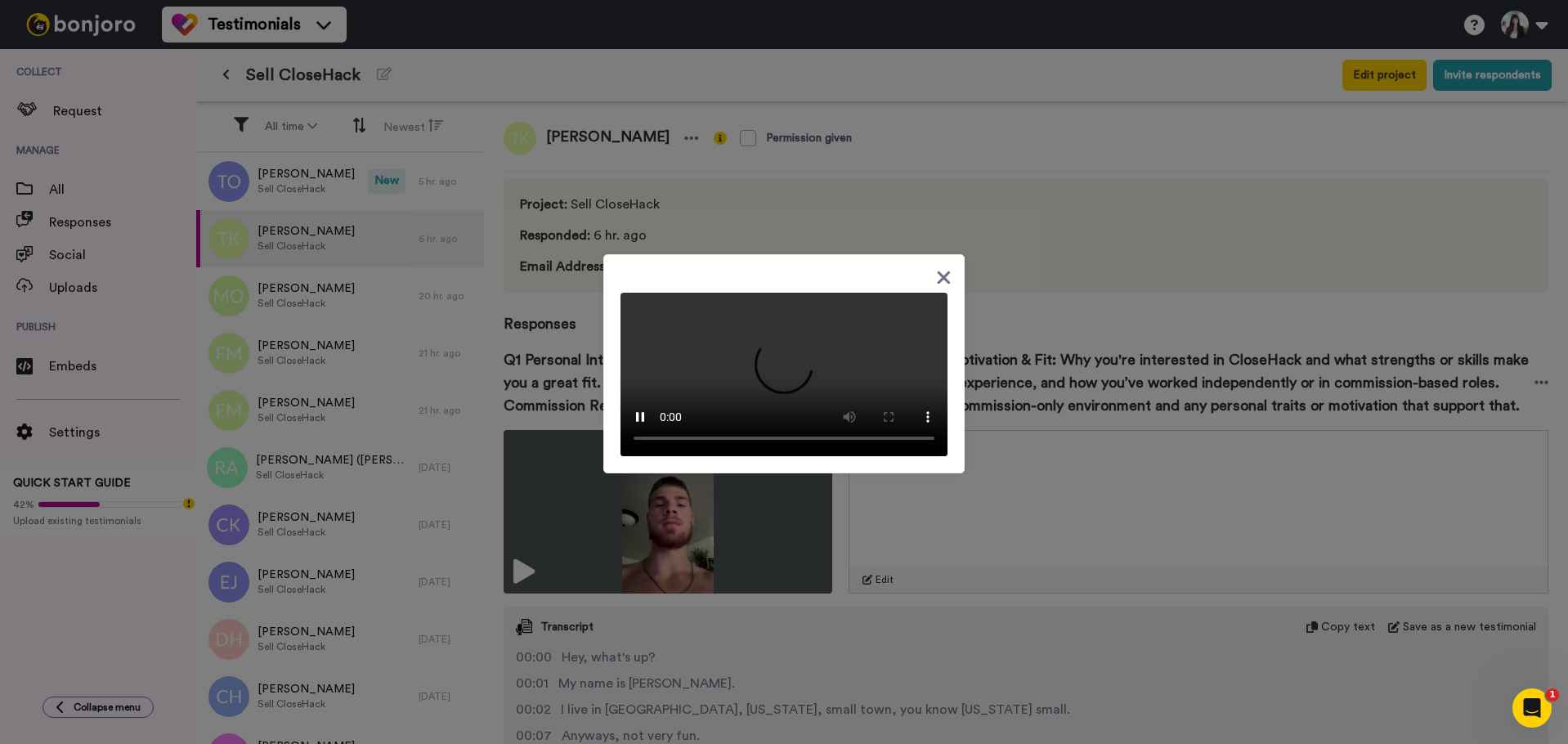
click at [929, 280] on div at bounding box center [784, 368] width 327 height 177
click at [935, 267] on icon at bounding box center [943, 277] width 15 height 20
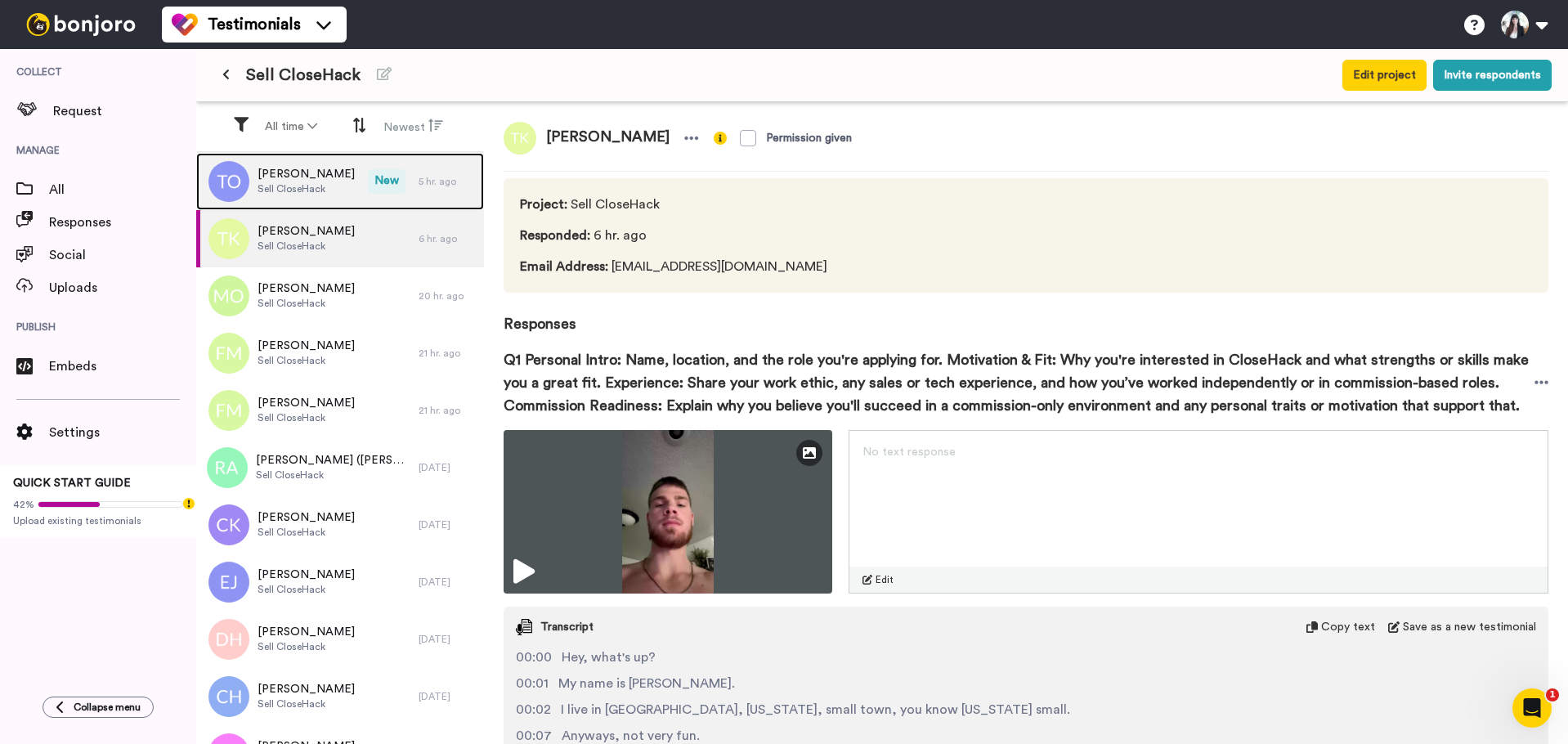
click at [292, 165] on div "[PERSON_NAME] CloseHack" at bounding box center [282, 182] width 172 height 58
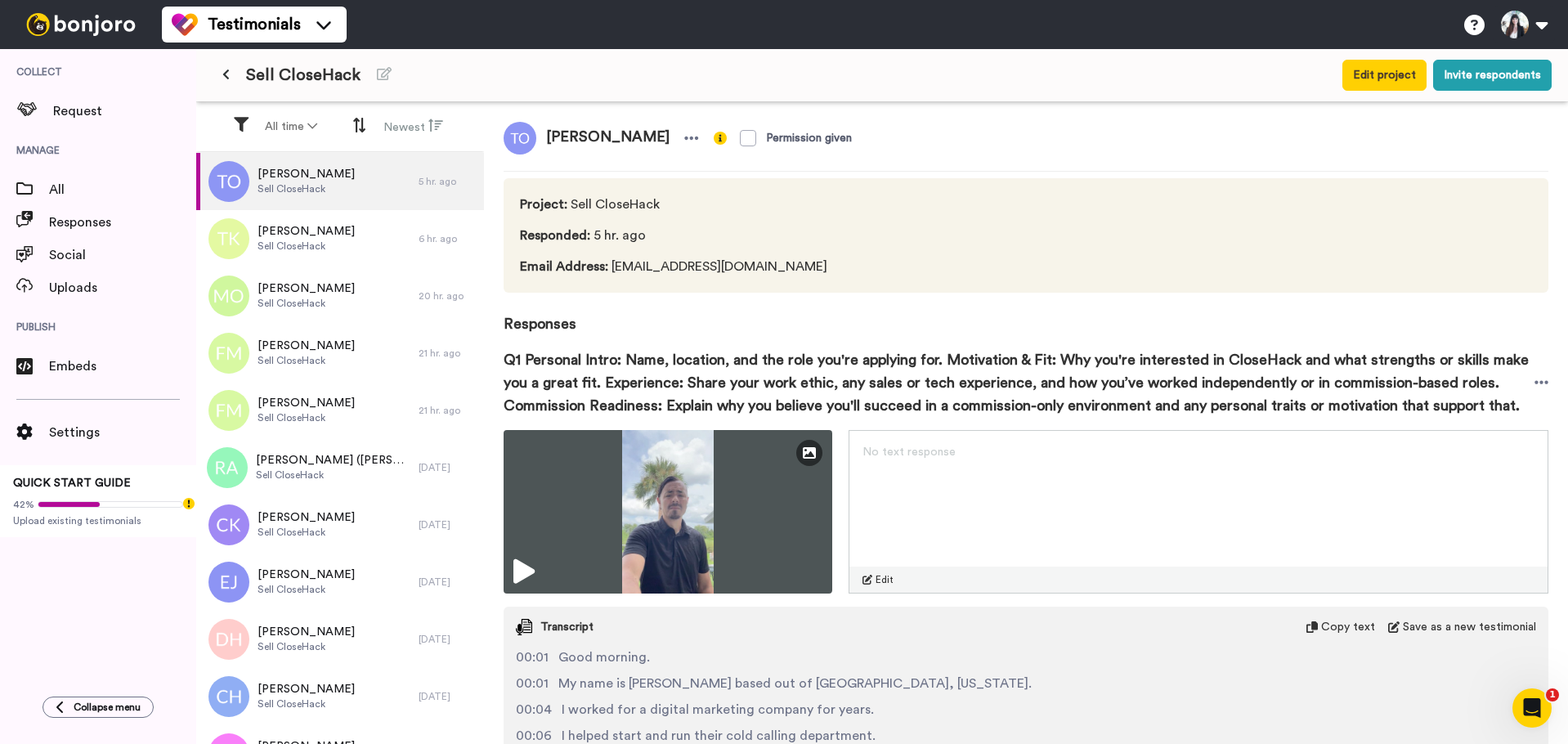
click at [566, 134] on span "[PERSON_NAME]" at bounding box center [608, 138] width 143 height 33
copy div "[PERSON_NAME]"
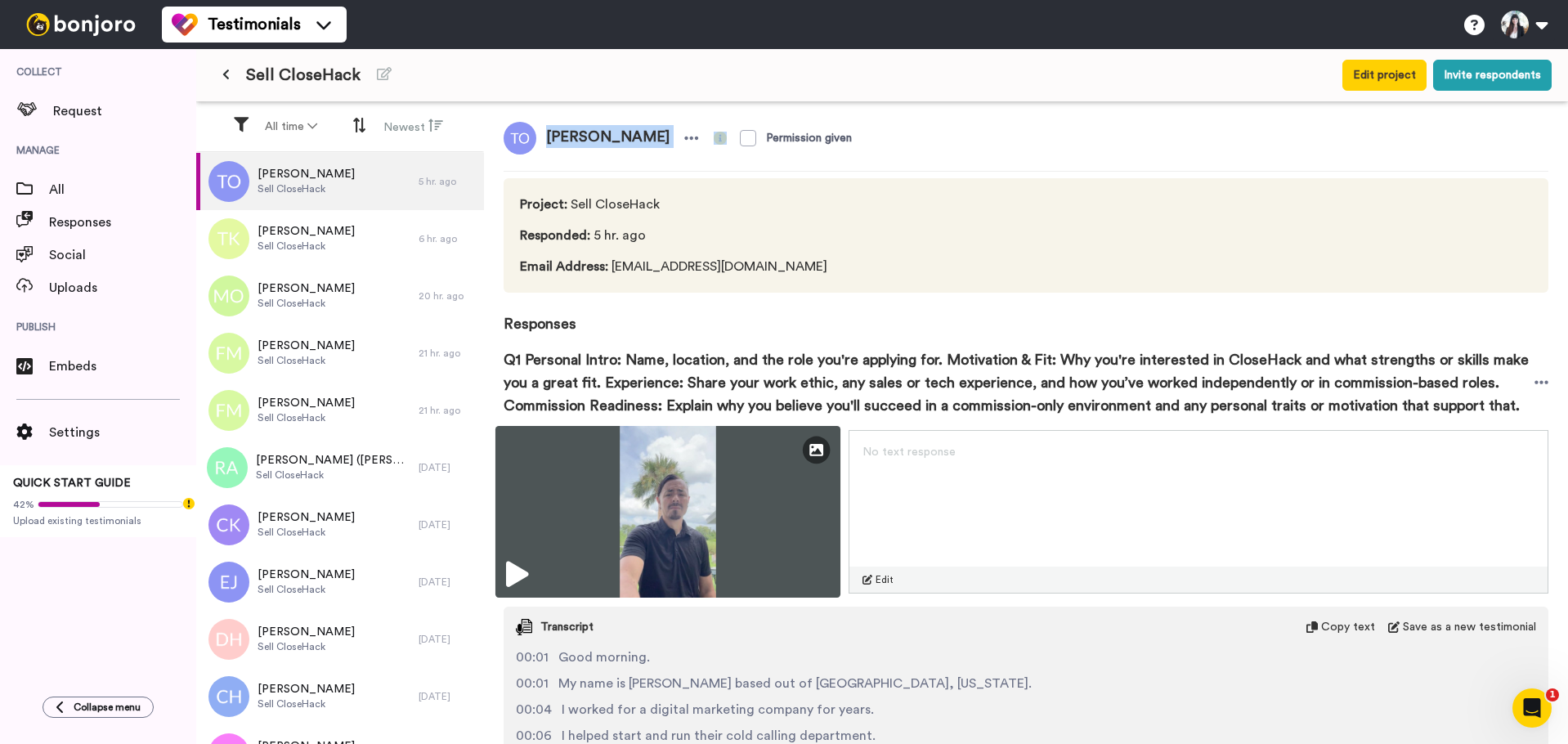
click at [692, 487] on img at bounding box center [667, 511] width 345 height 172
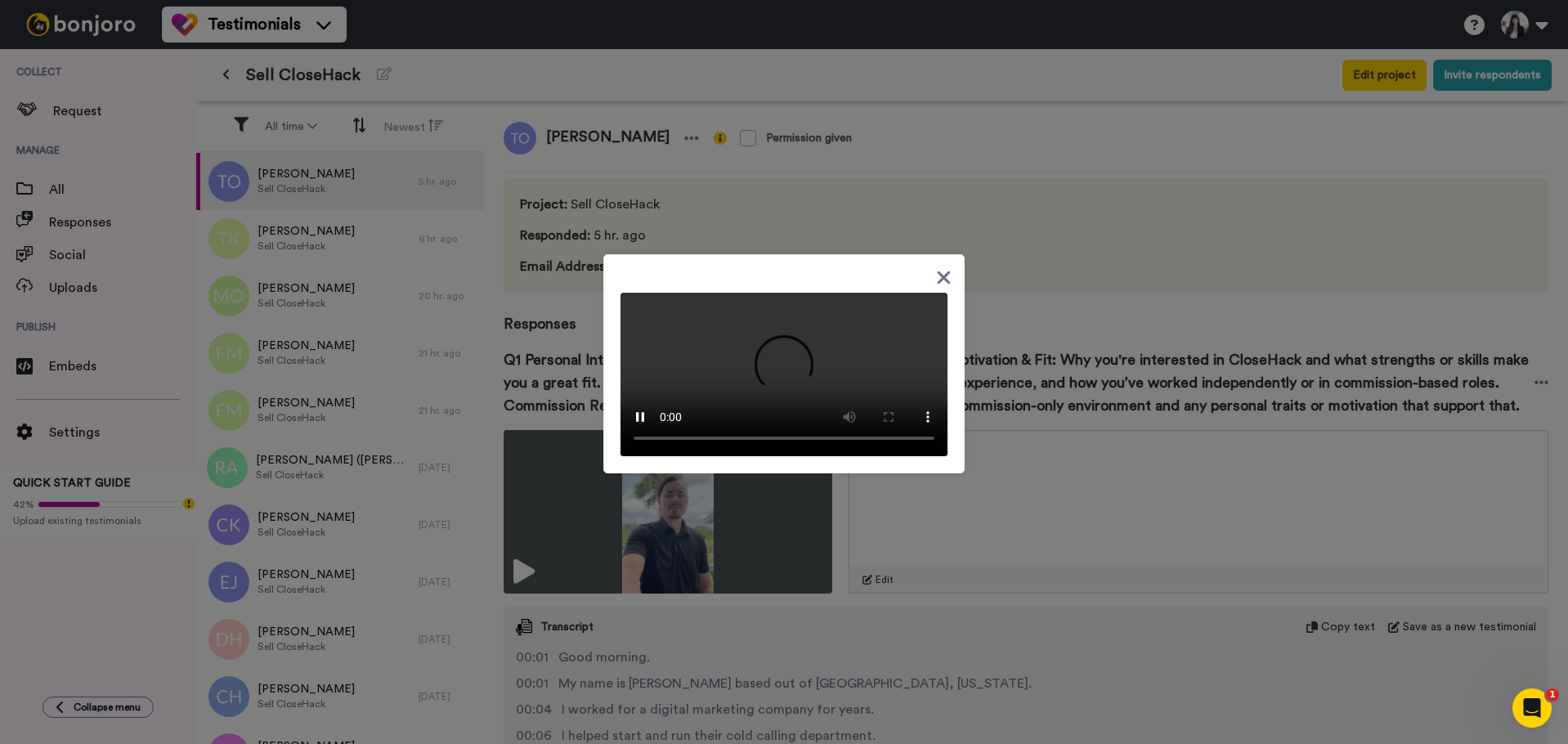
click at [935, 267] on icon at bounding box center [943, 277] width 15 height 20
